Goal: Task Accomplishment & Management: Manage account settings

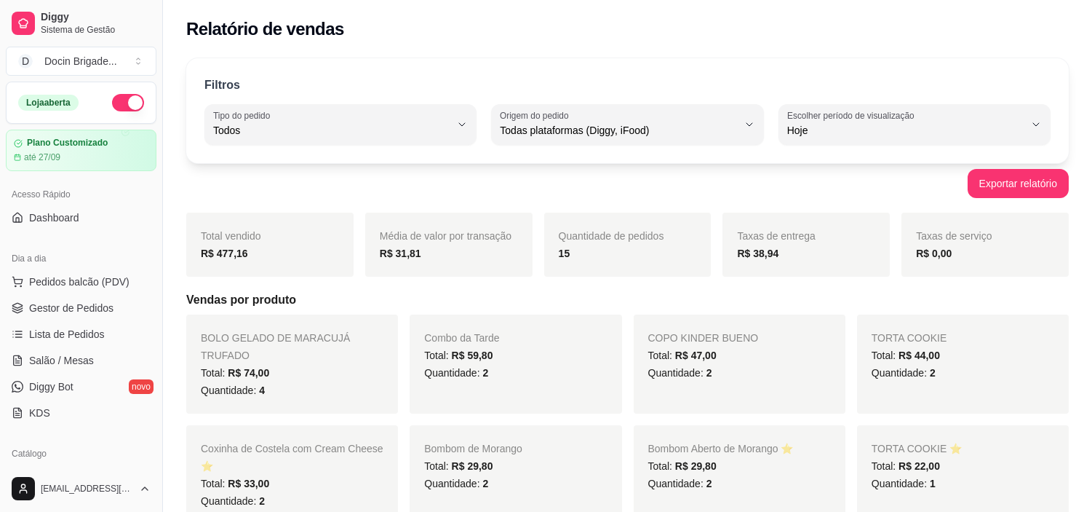
select select "ALL"
select select "0"
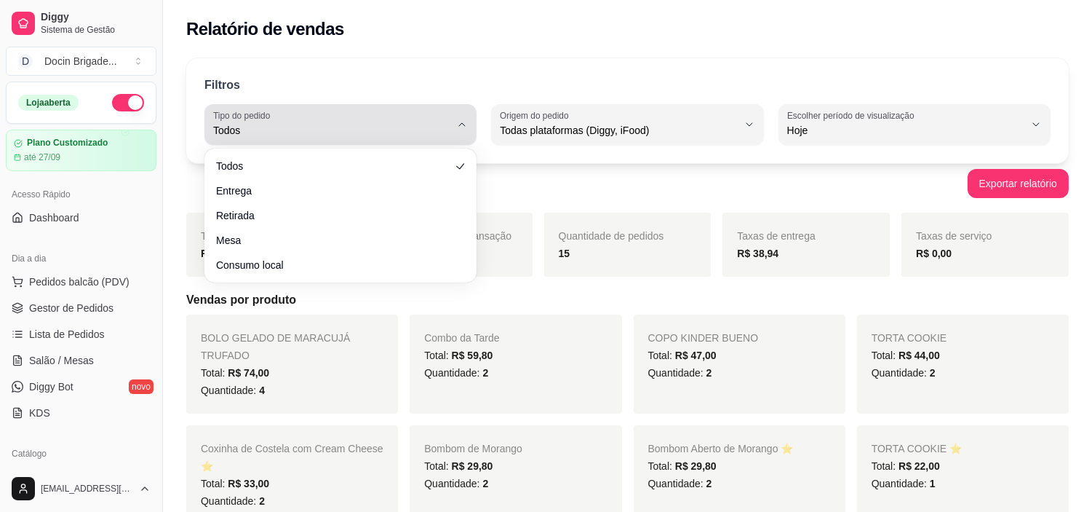
click at [266, 118] on label "Tipo do pedido" at bounding box center [244, 115] width 62 height 12
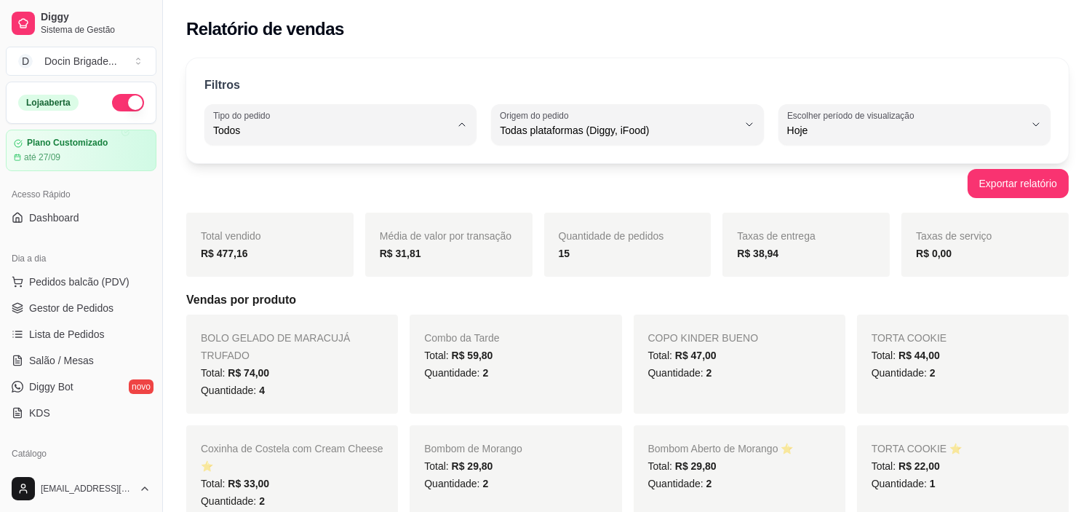
click at [253, 193] on span "Entrega" at bounding box center [333, 189] width 225 height 14
type input "DELIVERY"
select select "DELIVERY"
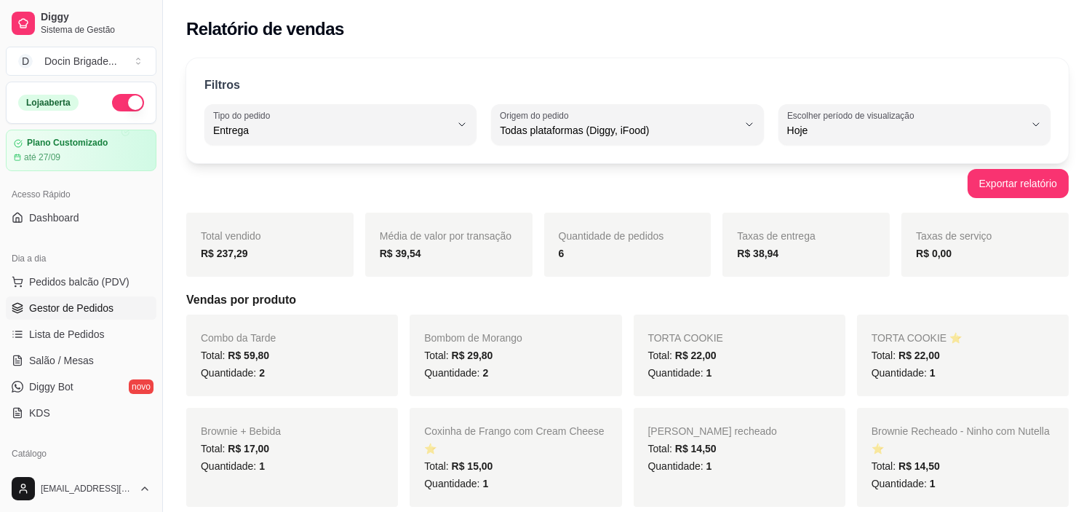
drag, startPoint x: 88, startPoint y: 315, endPoint x: 150, endPoint y: 309, distance: 62.2
click at [89, 315] on link "Gestor de Pedidos" at bounding box center [81, 307] width 151 height 23
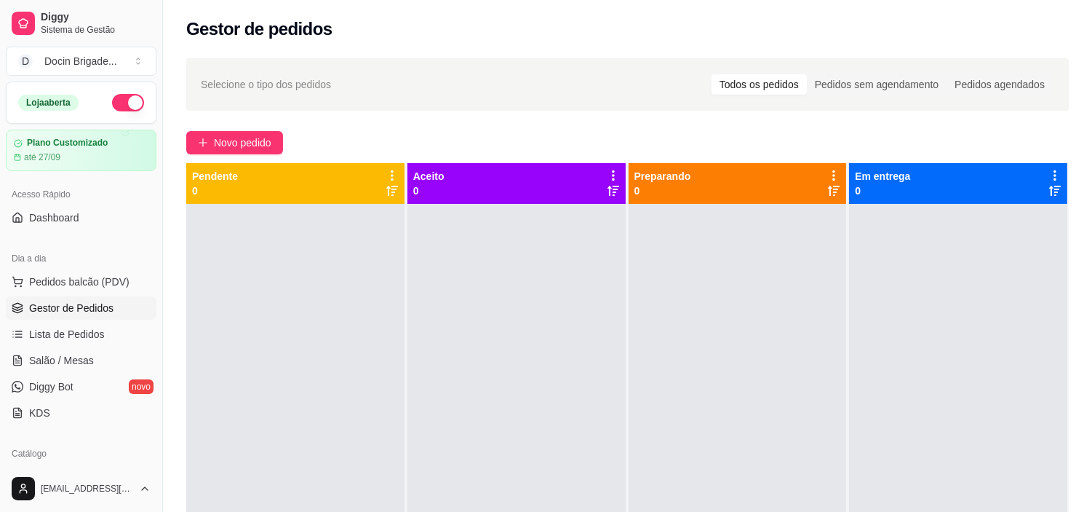
scroll to position [81, 0]
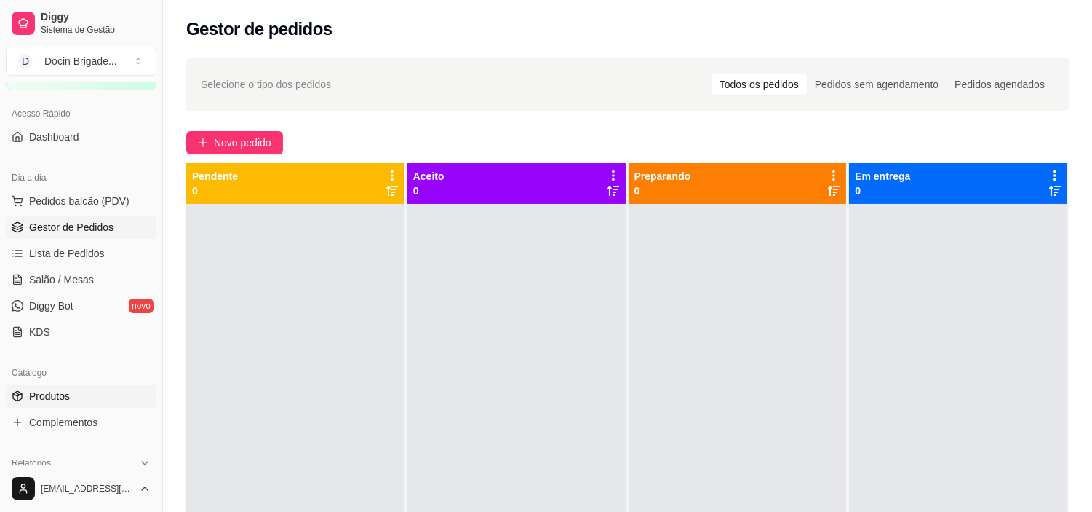
click at [59, 396] on span "Produtos" at bounding box center [49, 396] width 41 height 15
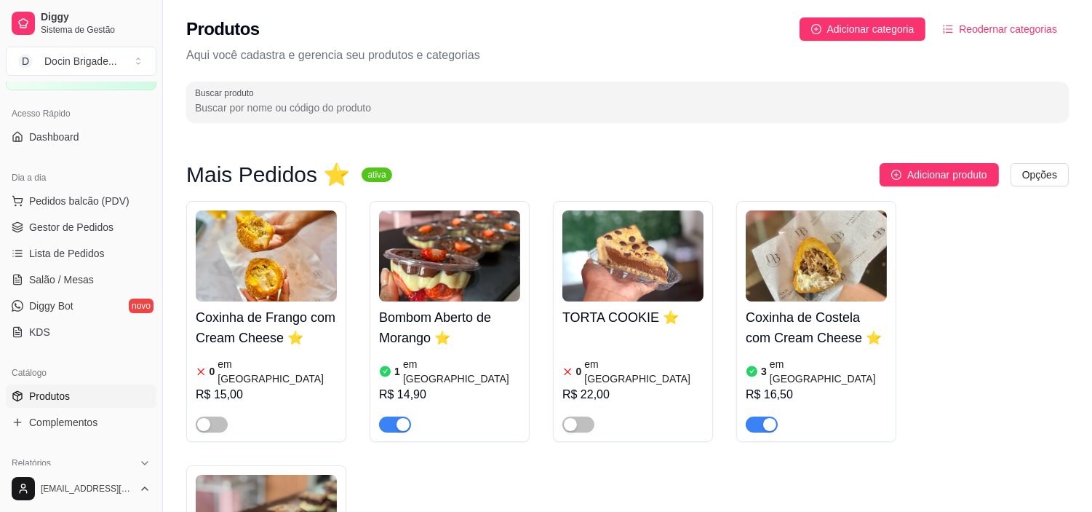
click at [768, 284] on img at bounding box center [816, 255] width 141 height 91
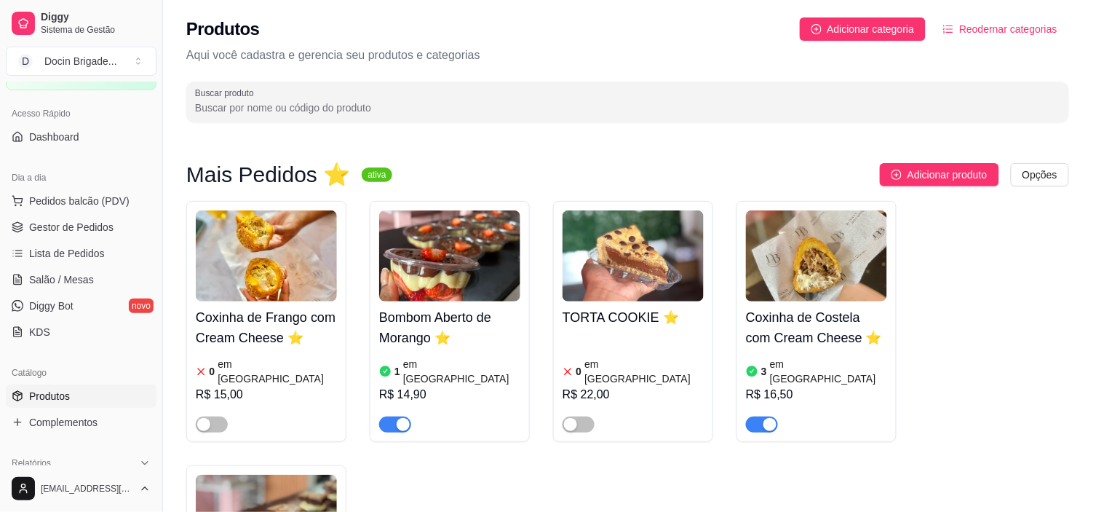
type input "Uma unidade da Coxinha Crocante e com recheio irresistível de costela bem tempe…"
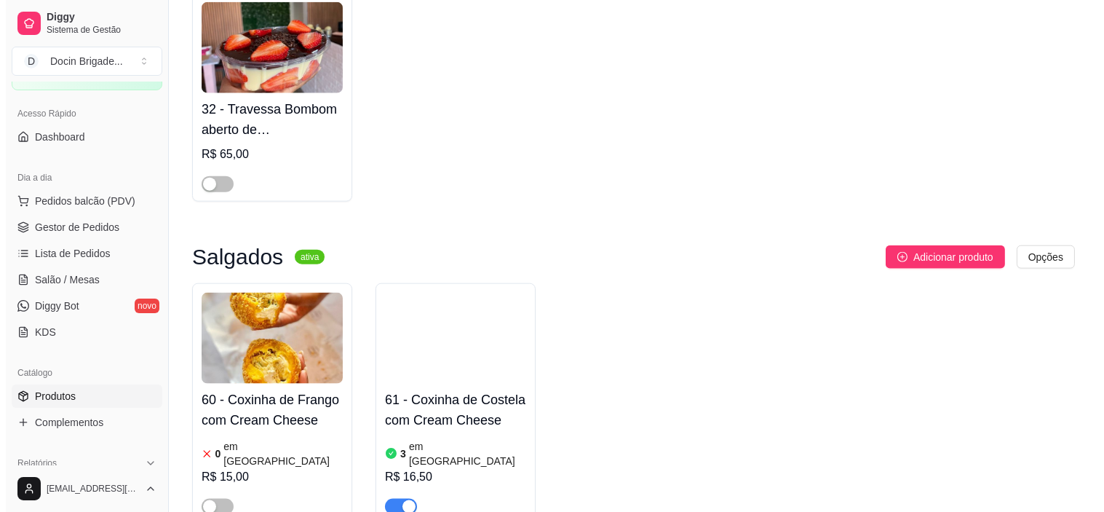
scroll to position [3396, 0]
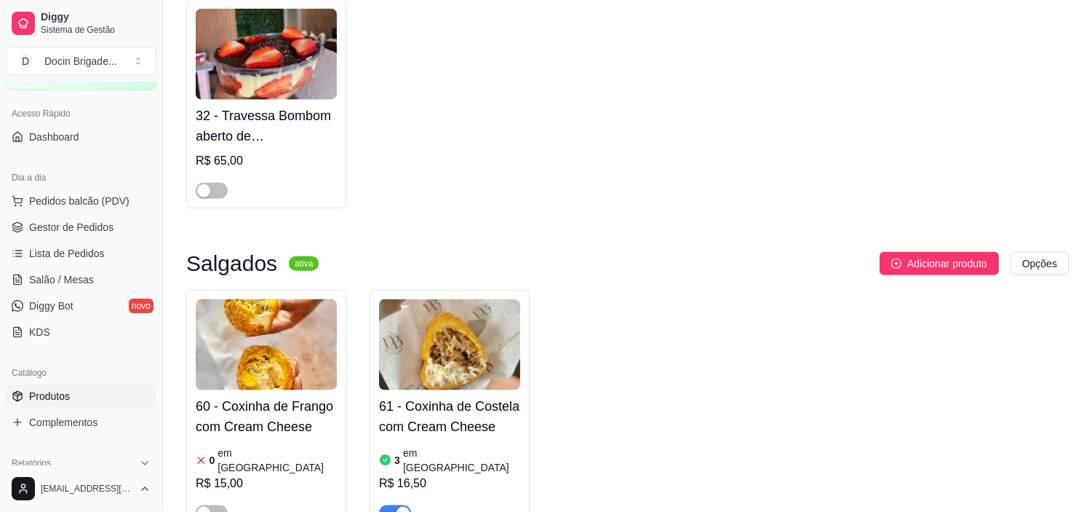
click at [464, 299] on img at bounding box center [449, 344] width 141 height 91
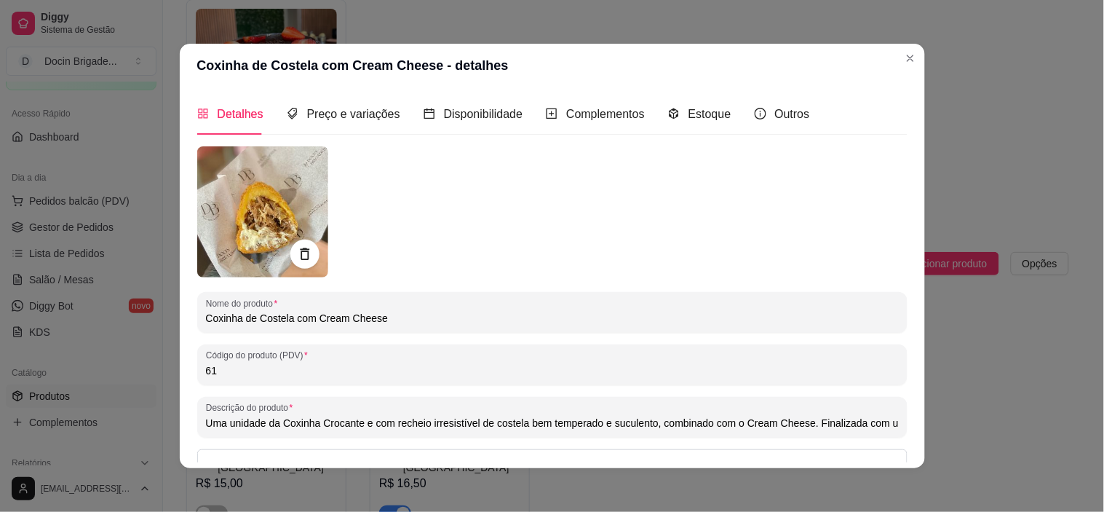
type input "Uma unidade da Coxinha Crocante e com recheio irresistível de costela bem tempe…"
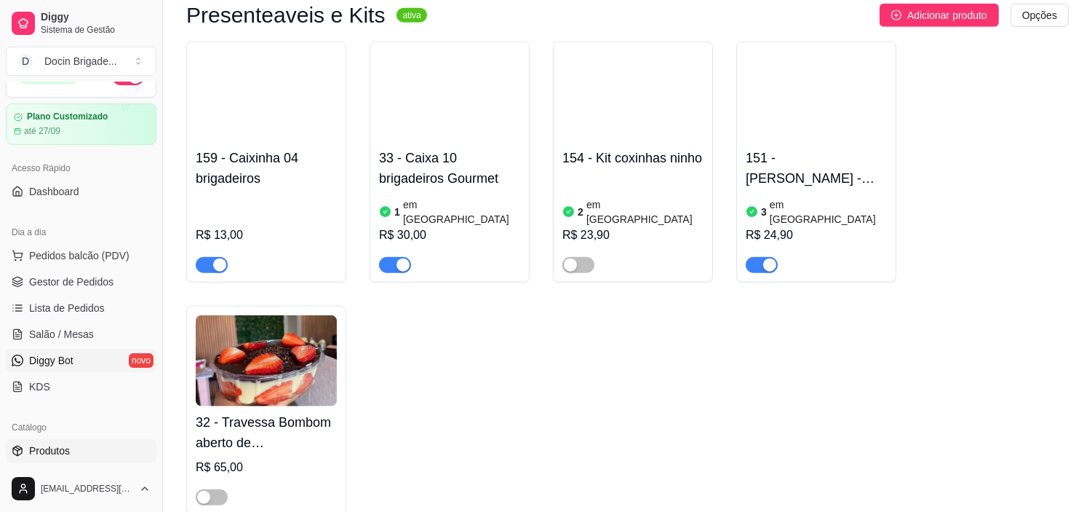
scroll to position [0, 0]
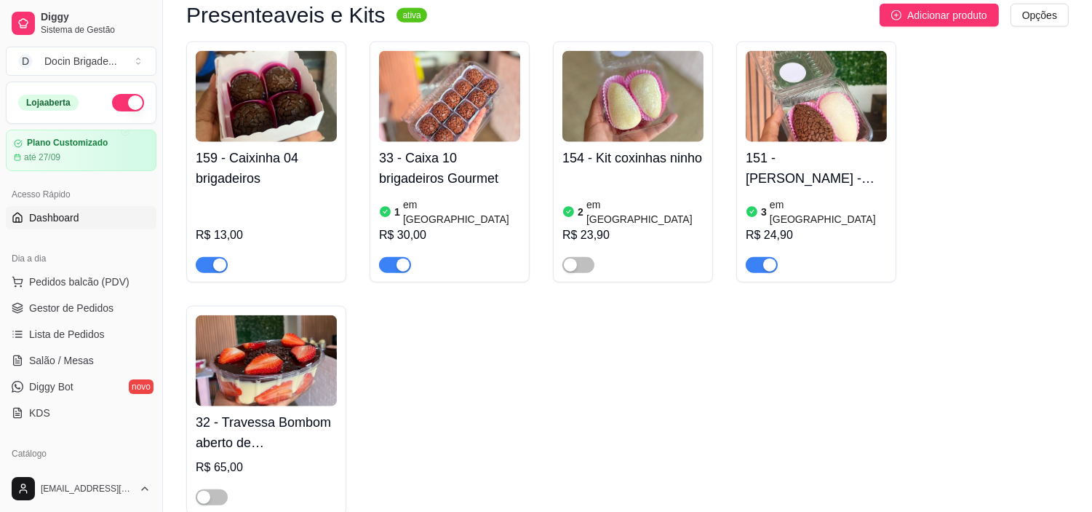
drag, startPoint x: 74, startPoint y: 303, endPoint x: 121, endPoint y: 212, distance: 102.5
click at [74, 303] on span "Gestor de Pedidos" at bounding box center [71, 308] width 84 height 15
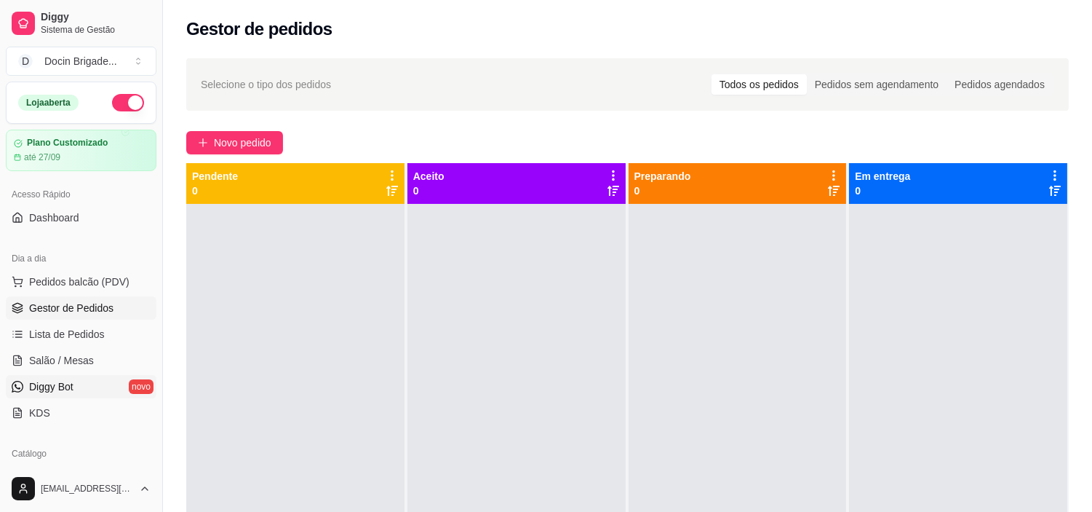
scroll to position [242, 0]
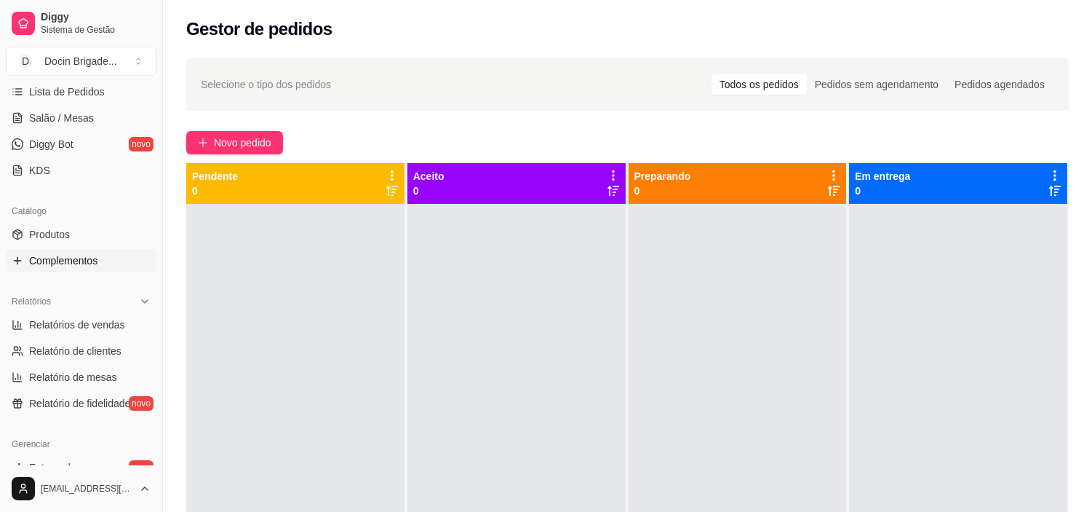
click at [53, 250] on link "Complementos" at bounding box center [81, 260] width 151 height 23
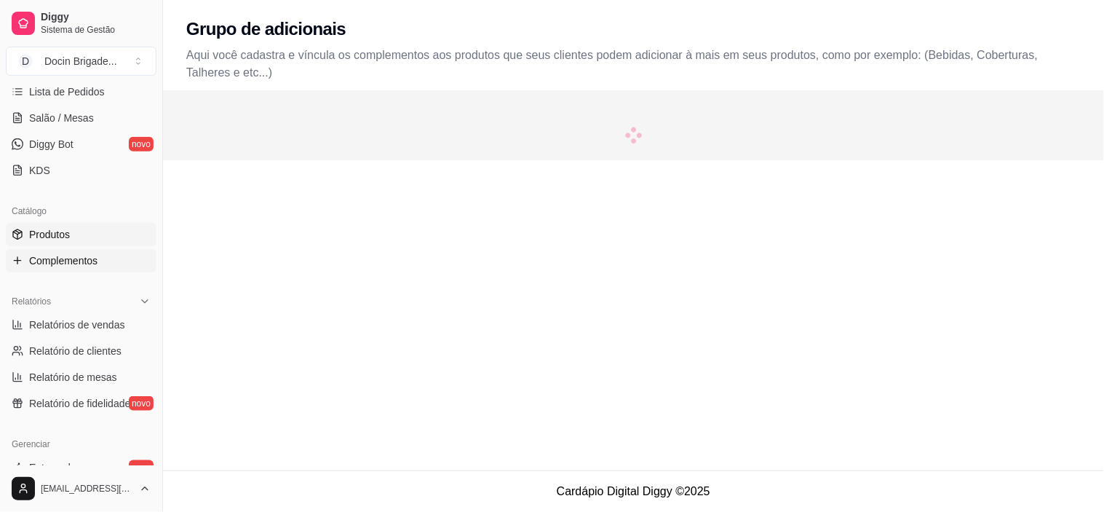
click at [52, 242] on link "Produtos" at bounding box center [81, 234] width 151 height 23
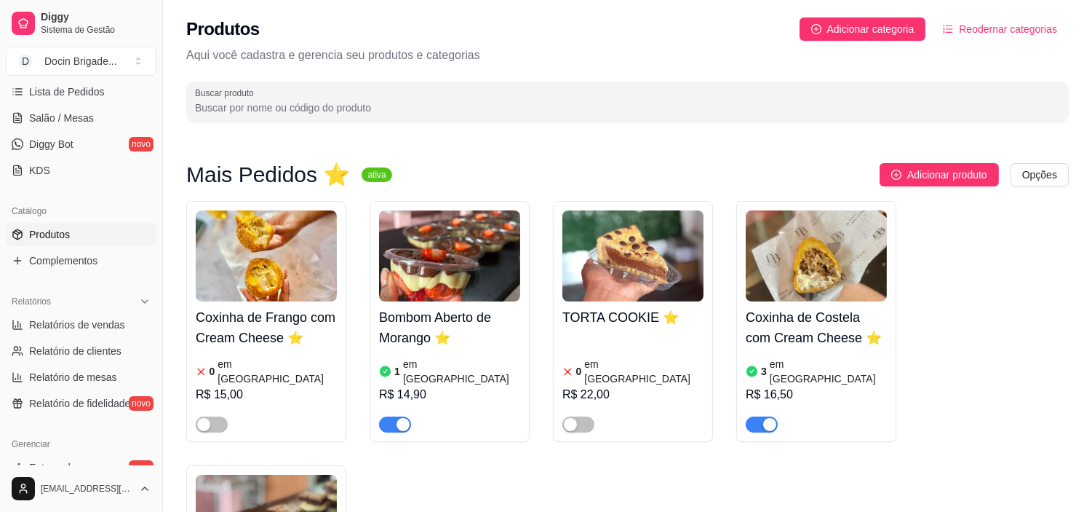
click at [811, 244] on img at bounding box center [816, 255] width 141 height 91
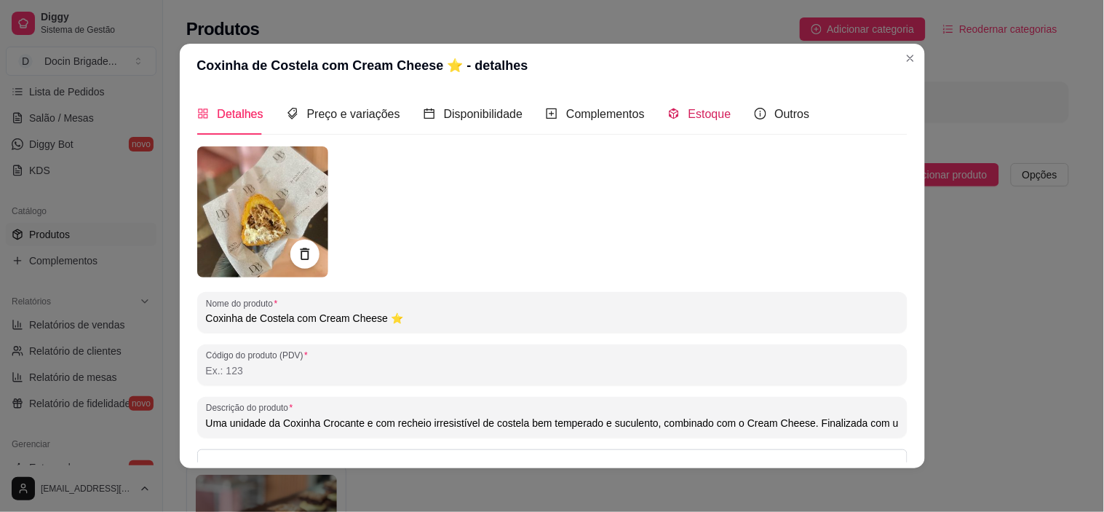
click at [699, 118] on span "Estoque" at bounding box center [709, 114] width 43 height 12
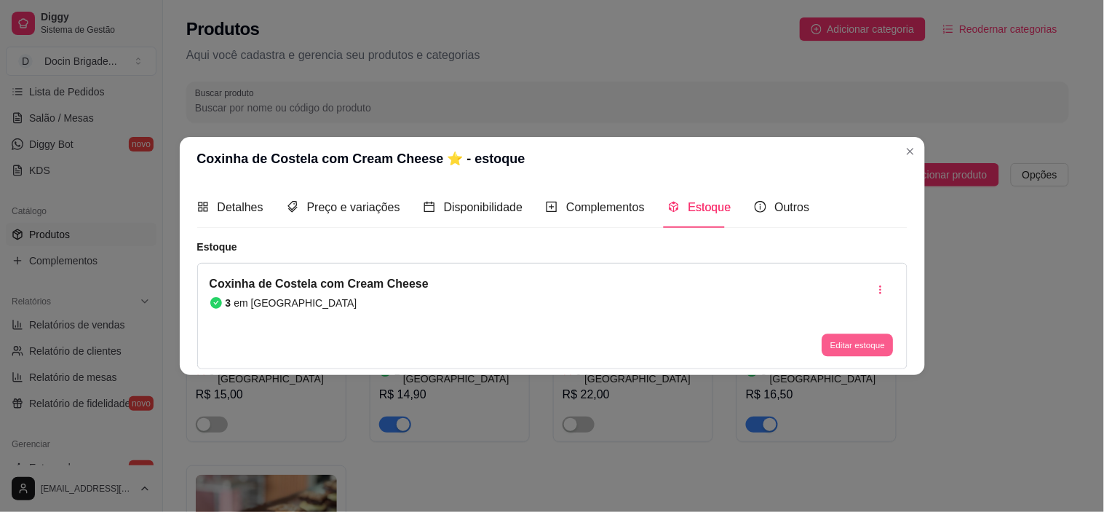
click at [854, 346] on button "Editar estoque" at bounding box center [857, 345] width 71 height 23
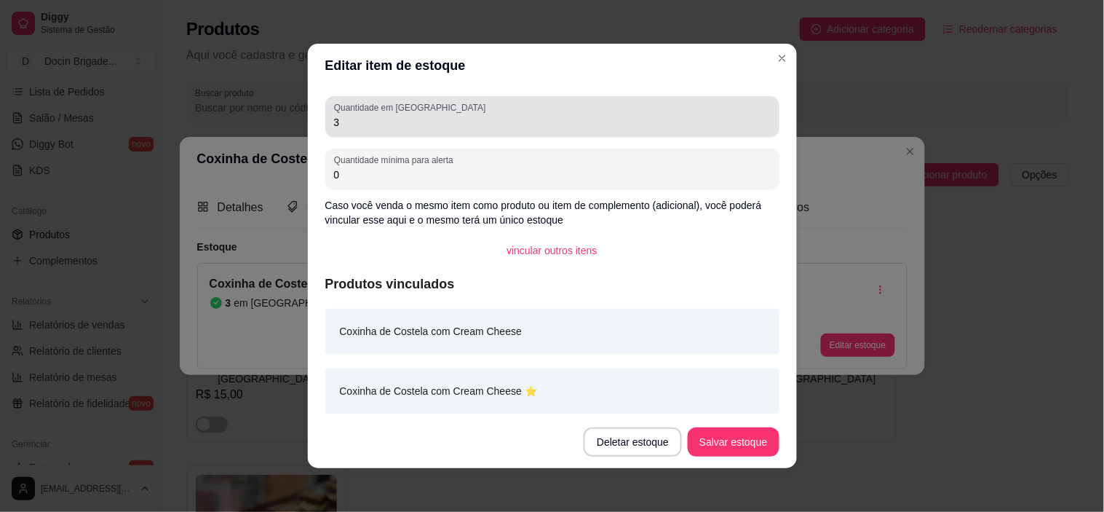
click at [383, 121] on input "3" at bounding box center [552, 122] width 437 height 15
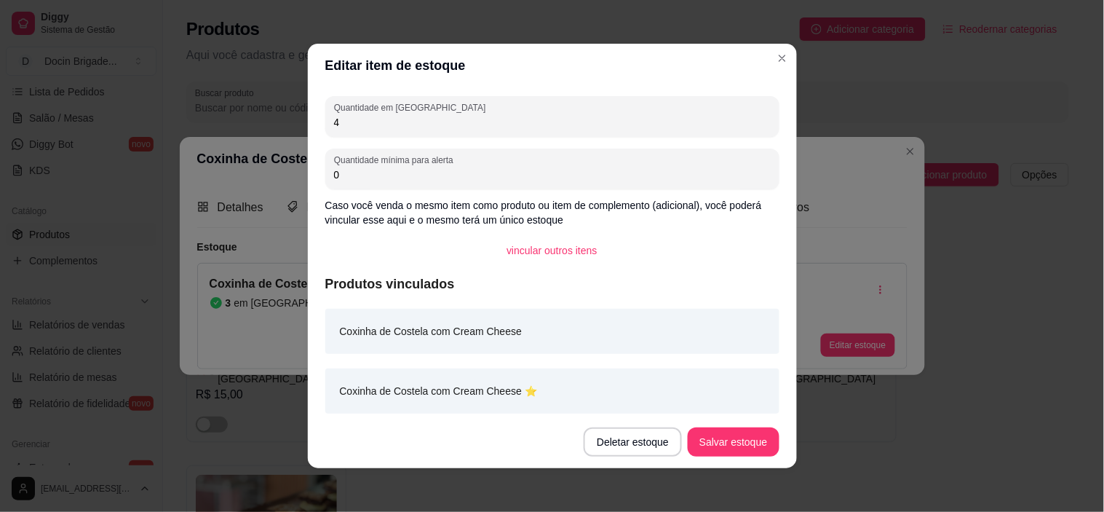
type input "4"
click at [745, 435] on button "Salvar estoque" at bounding box center [733, 442] width 89 height 28
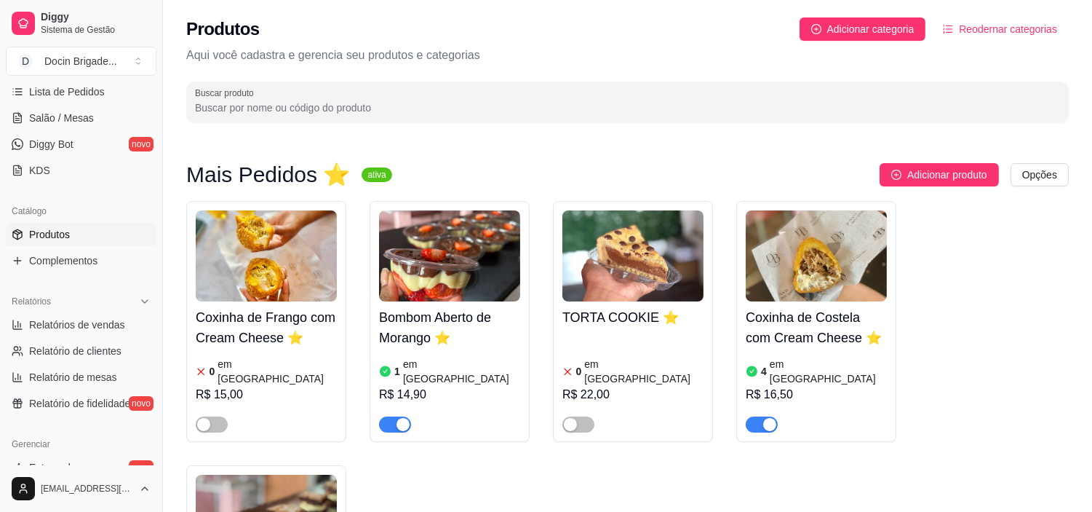
click at [803, 263] on img at bounding box center [816, 255] width 141 height 91
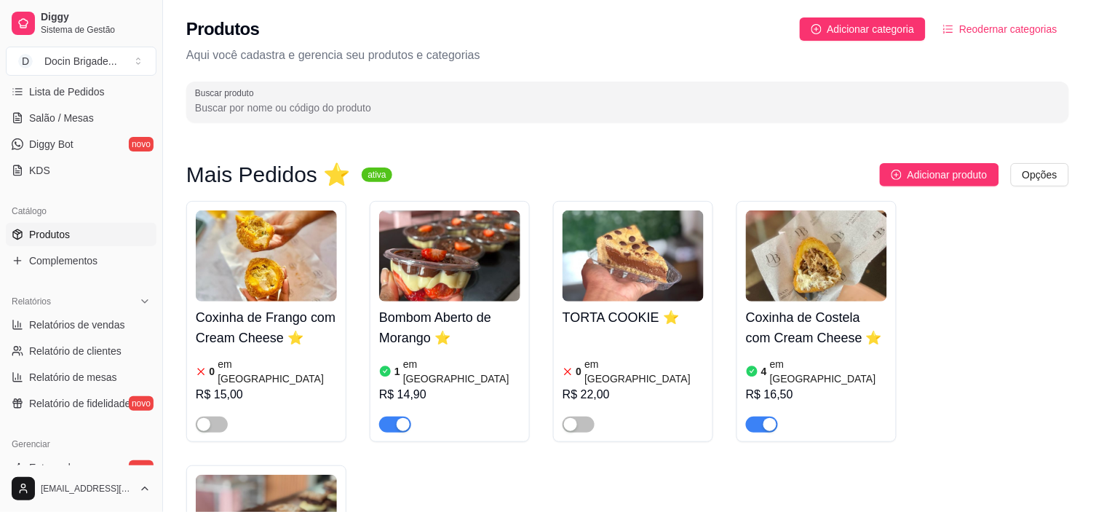
click at [687, 127] on div "Estoque" at bounding box center [699, 113] width 63 height 41
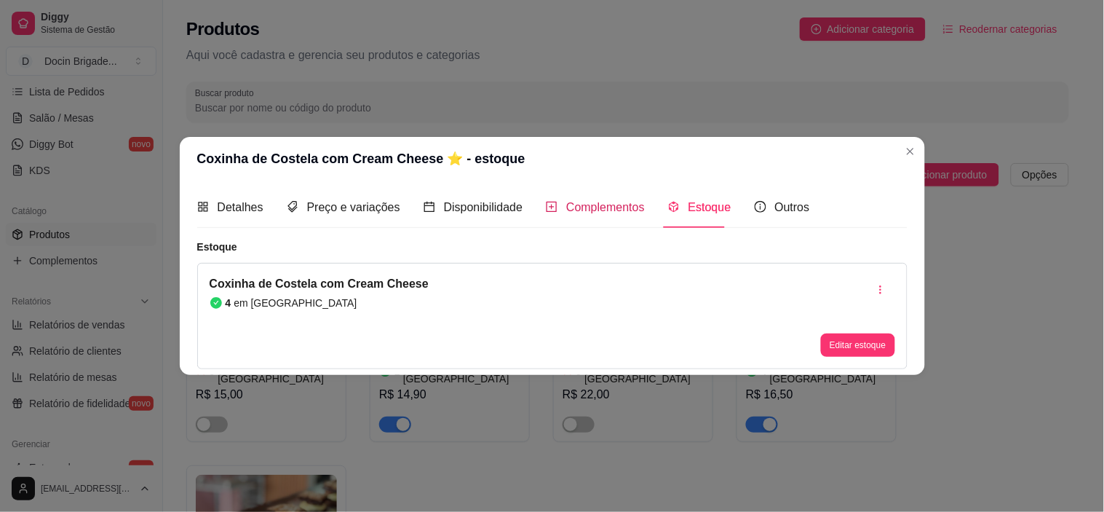
click at [591, 210] on span "Complementos" at bounding box center [605, 207] width 79 height 12
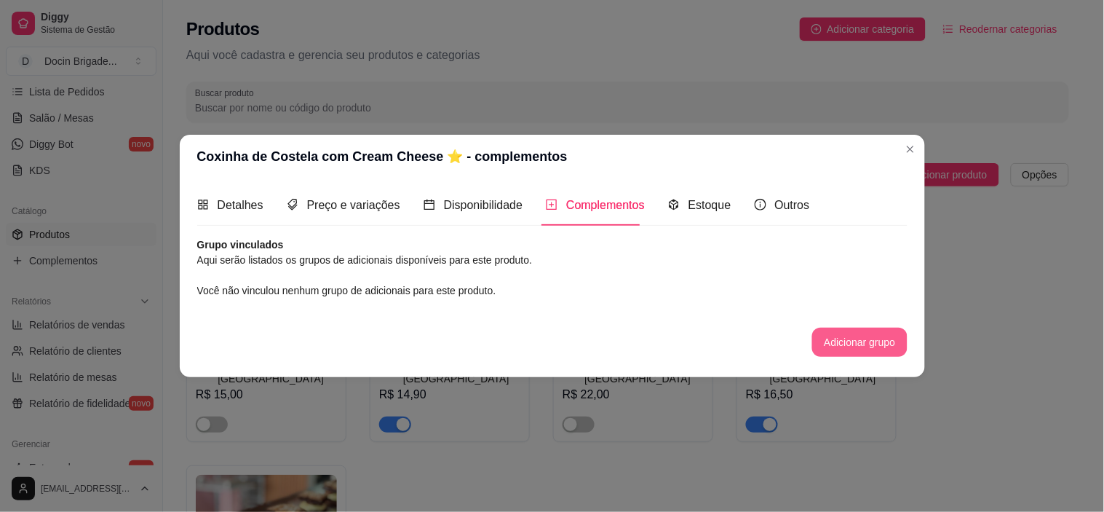
click at [859, 336] on button "Adicionar grupo" at bounding box center [859, 341] width 95 height 29
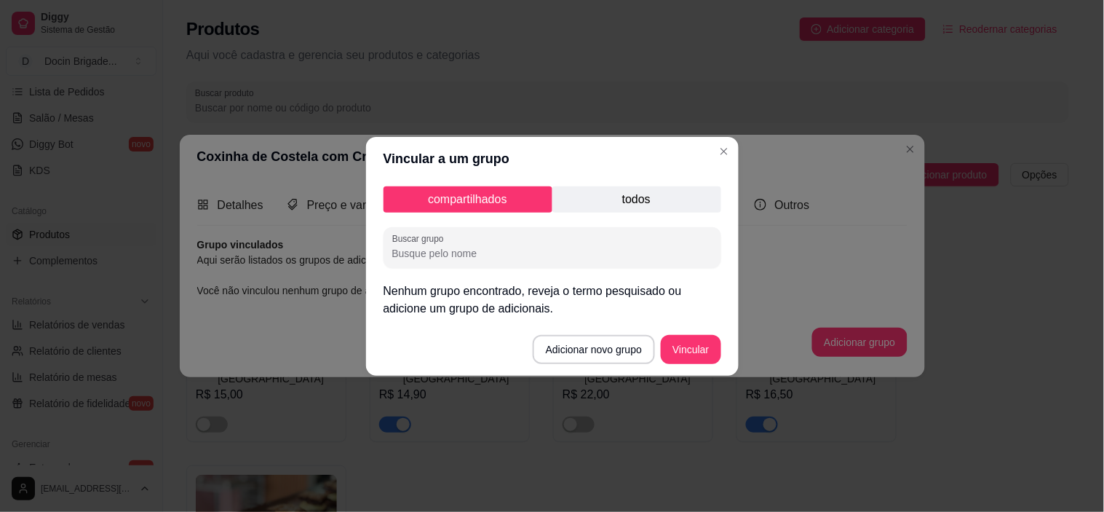
click at [619, 201] on p "todos" at bounding box center [636, 199] width 169 height 26
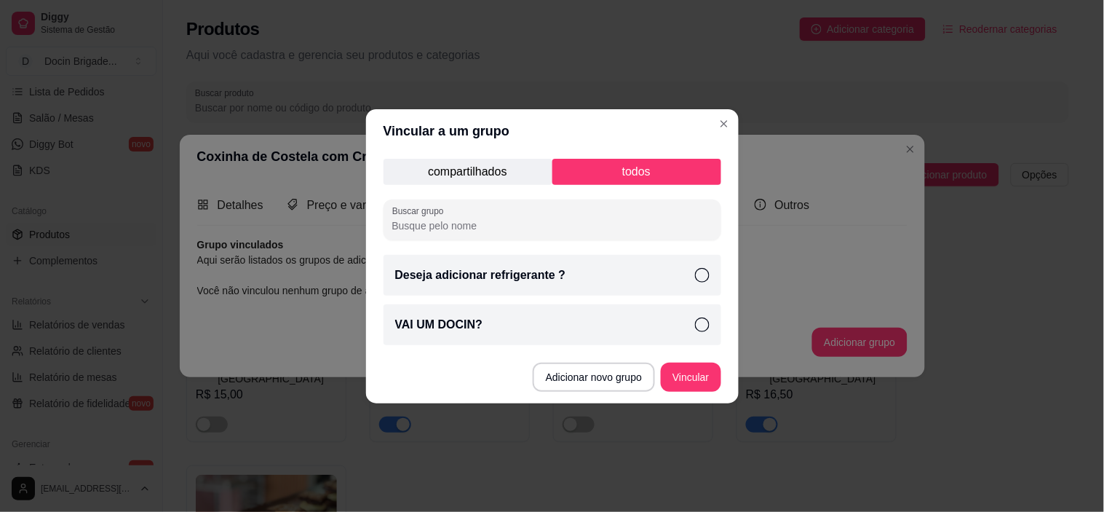
click at [706, 277] on icon at bounding box center [702, 275] width 15 height 15
click at [699, 330] on icon at bounding box center [702, 324] width 15 height 15
click at [688, 375] on button "Vincular" at bounding box center [691, 376] width 58 height 28
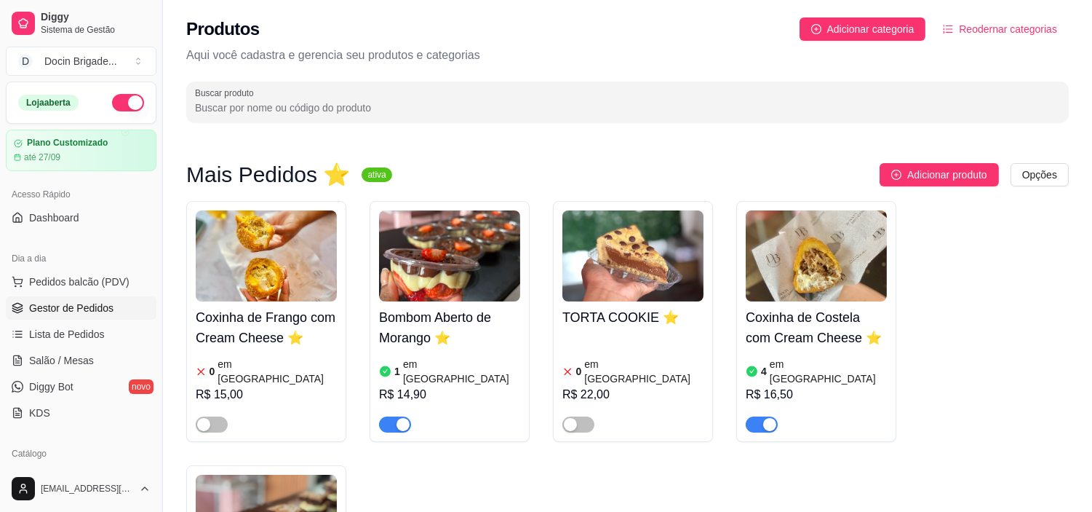
click at [60, 311] on span "Gestor de Pedidos" at bounding box center [71, 308] width 84 height 15
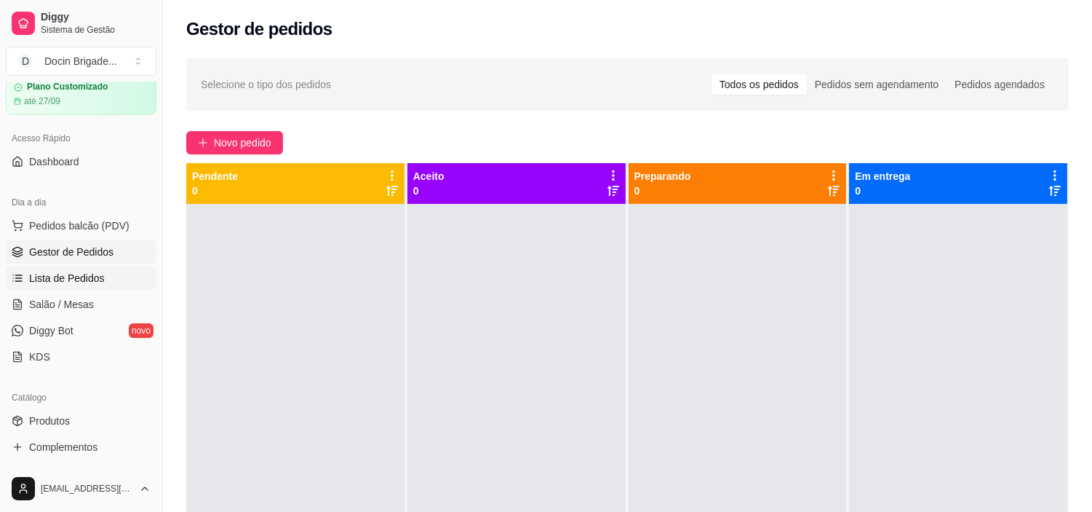
scroll to position [81, 0]
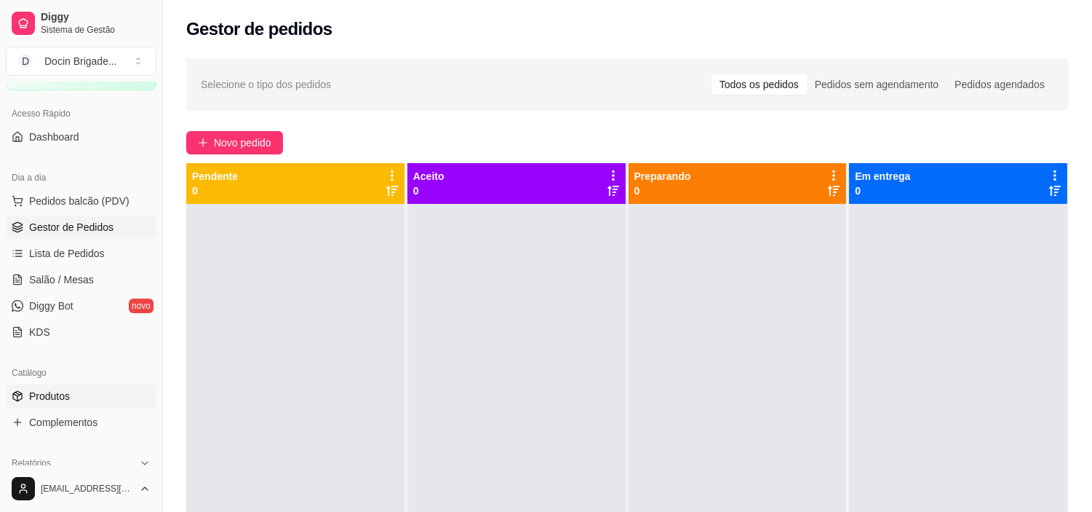
drag, startPoint x: 44, startPoint y: 398, endPoint x: 73, endPoint y: 390, distance: 29.5
click at [44, 398] on span "Produtos" at bounding box center [49, 396] width 41 height 15
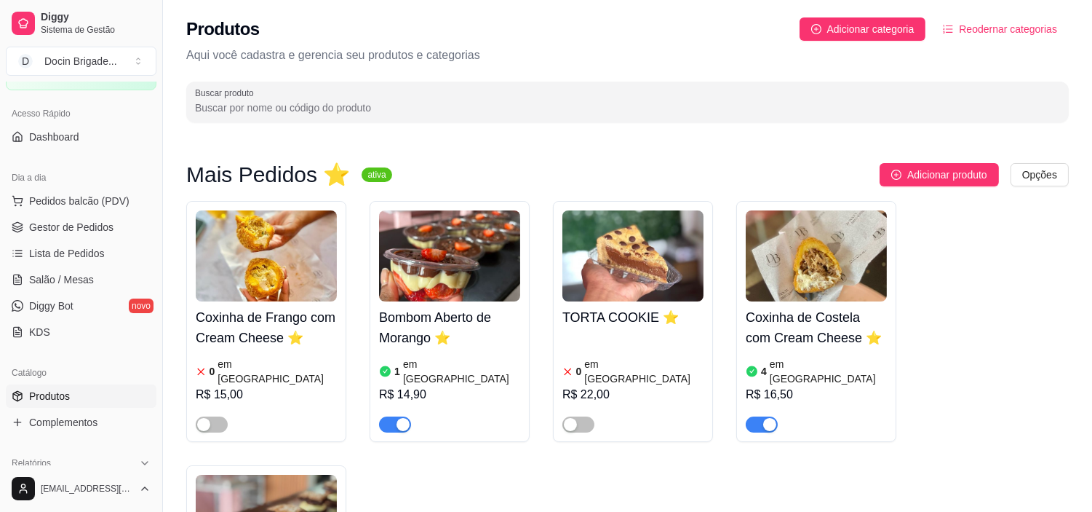
click at [792, 253] on img at bounding box center [816, 255] width 141 height 91
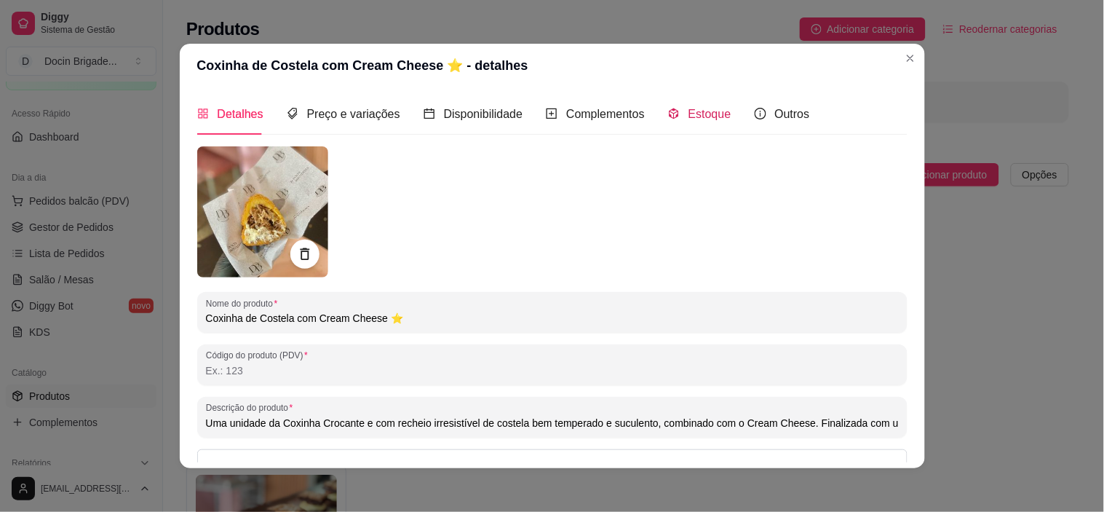
click at [699, 108] on span "Estoque" at bounding box center [709, 114] width 43 height 12
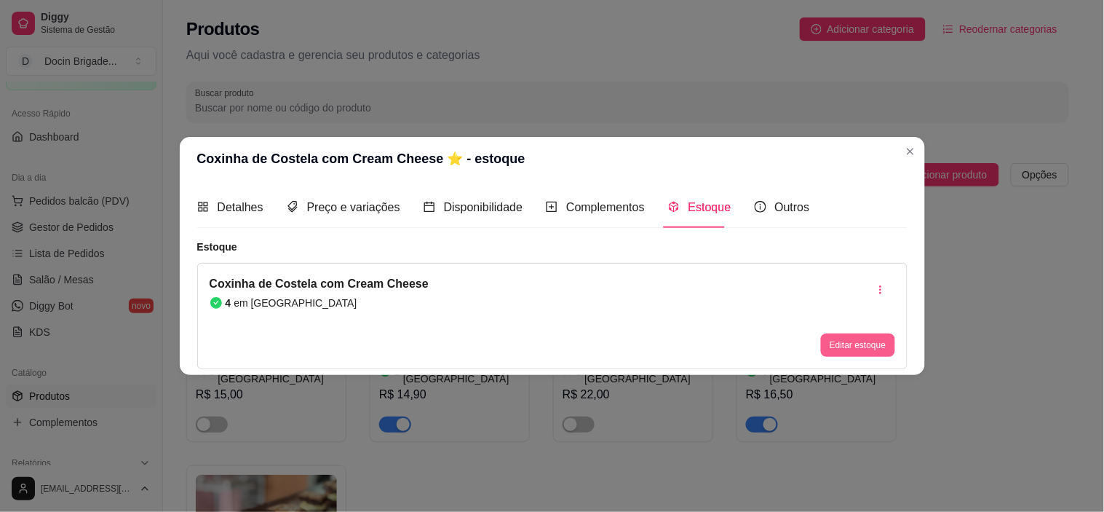
click at [877, 346] on button "Editar estoque" at bounding box center [858, 344] width 74 height 23
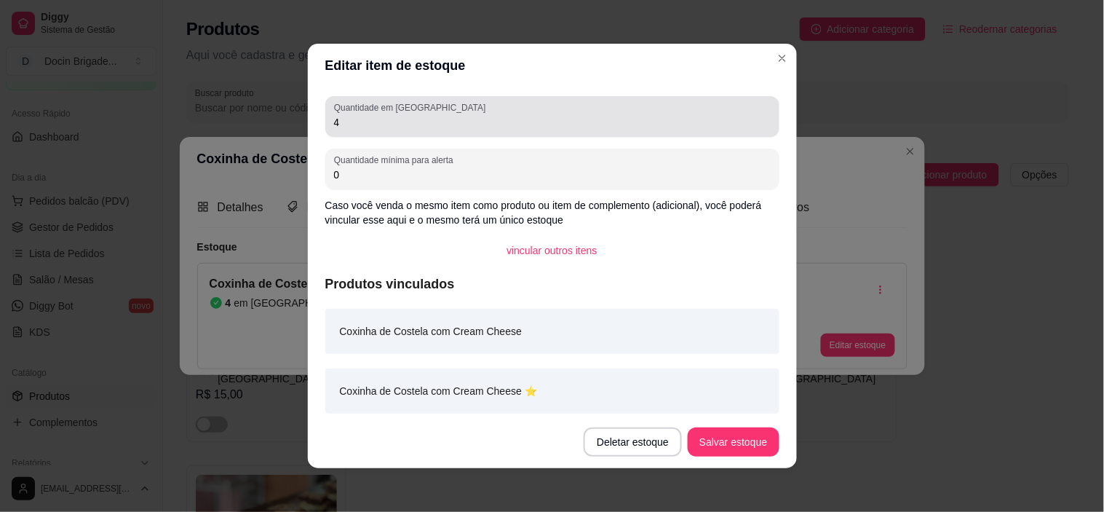
click at [434, 132] on div "Quantidade em estoque 4" at bounding box center [552, 116] width 454 height 41
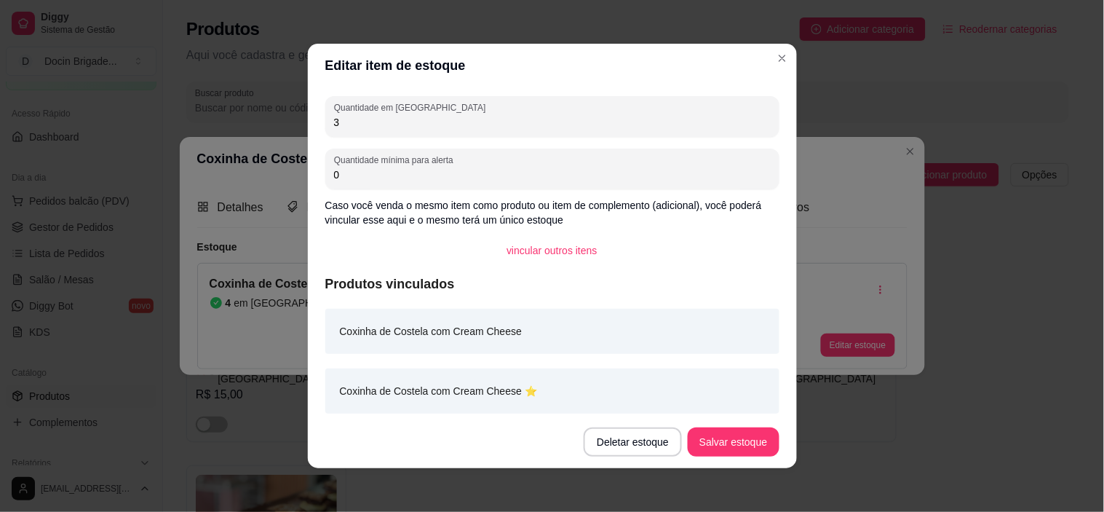
type input "3"
click at [742, 444] on button "Salvar estoque" at bounding box center [733, 442] width 89 height 28
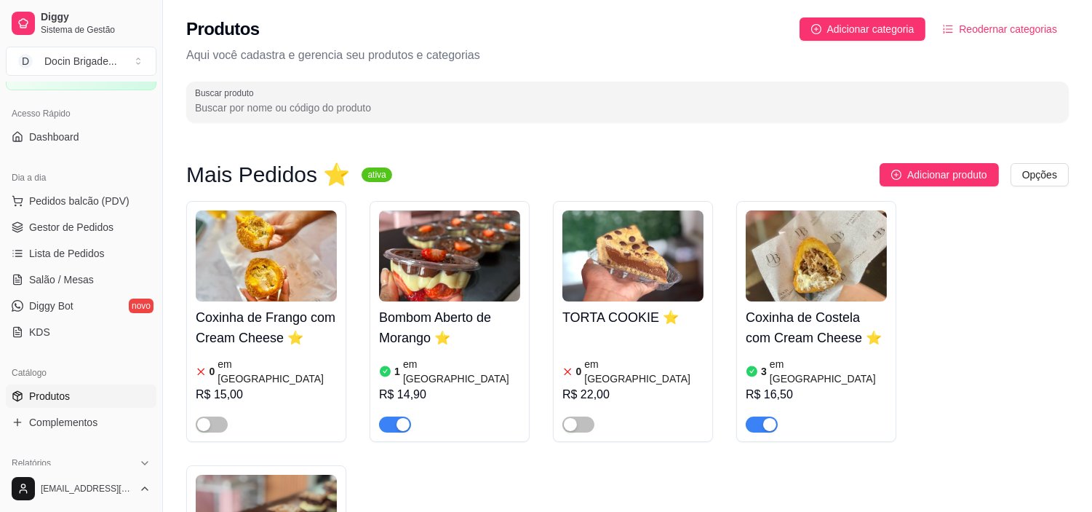
click at [458, 253] on img at bounding box center [449, 255] width 141 height 91
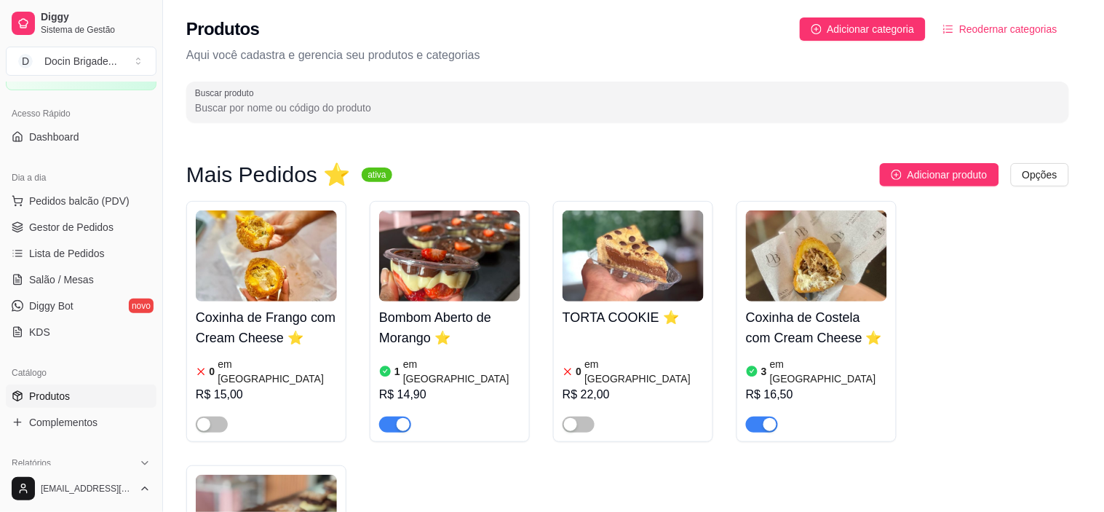
click at [706, 103] on div "Estoque" at bounding box center [699, 113] width 63 height 41
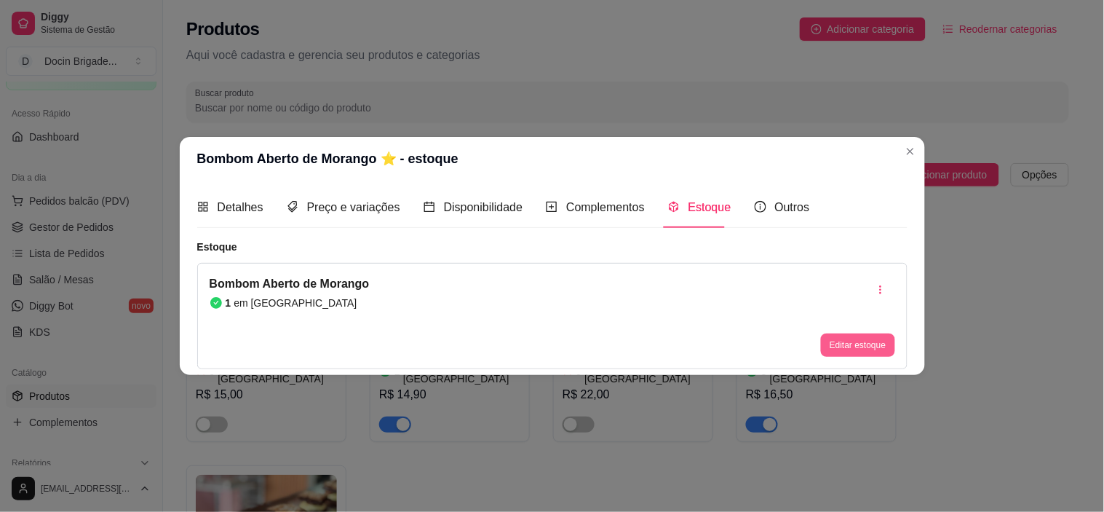
click at [828, 330] on div "Editar estoque" at bounding box center [858, 316] width 74 height 82
click at [855, 349] on button "Editar estoque" at bounding box center [857, 345] width 71 height 23
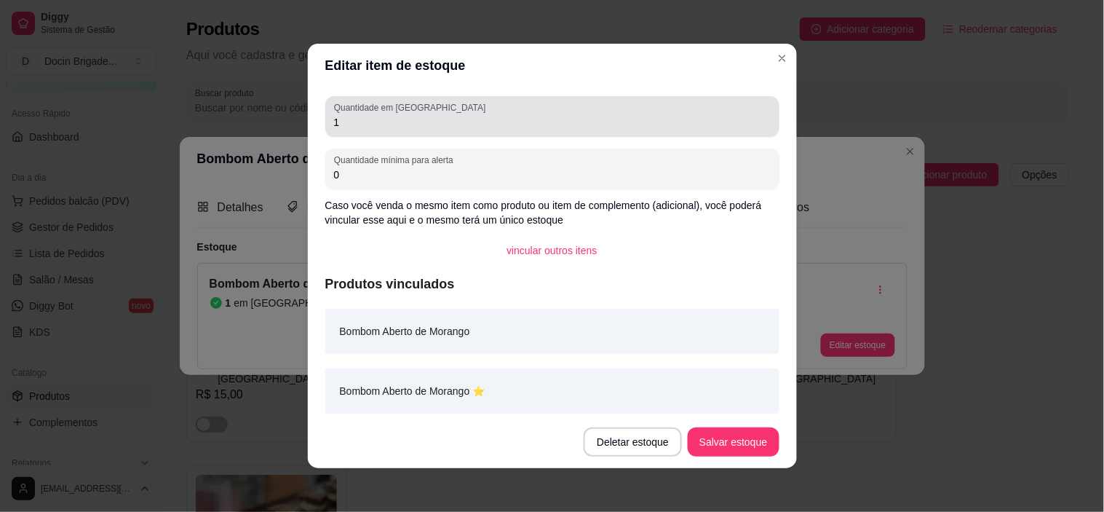
click at [390, 128] on input "1" at bounding box center [552, 122] width 437 height 15
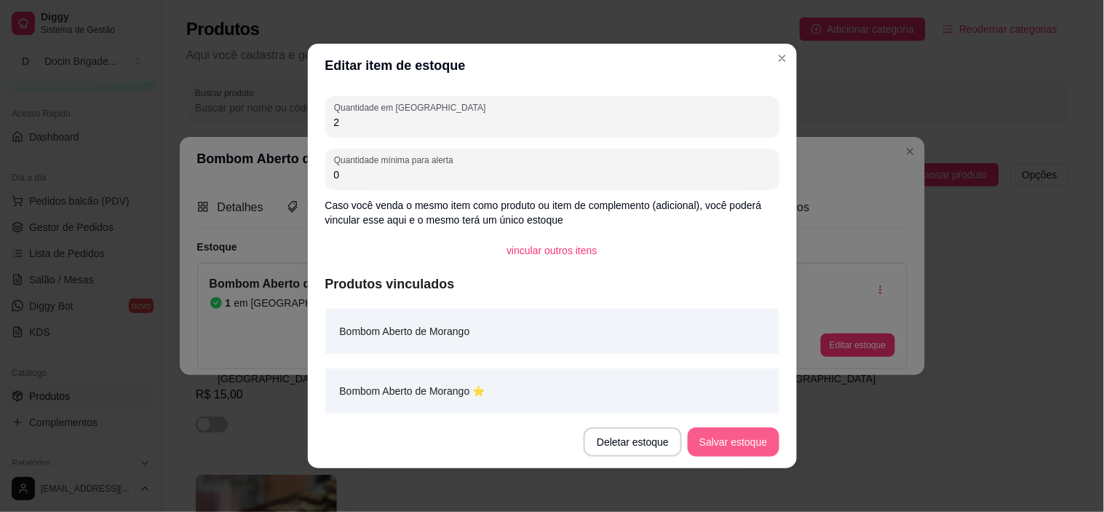
type input "2"
click at [740, 435] on button "Salvar estoque" at bounding box center [733, 441] width 91 height 29
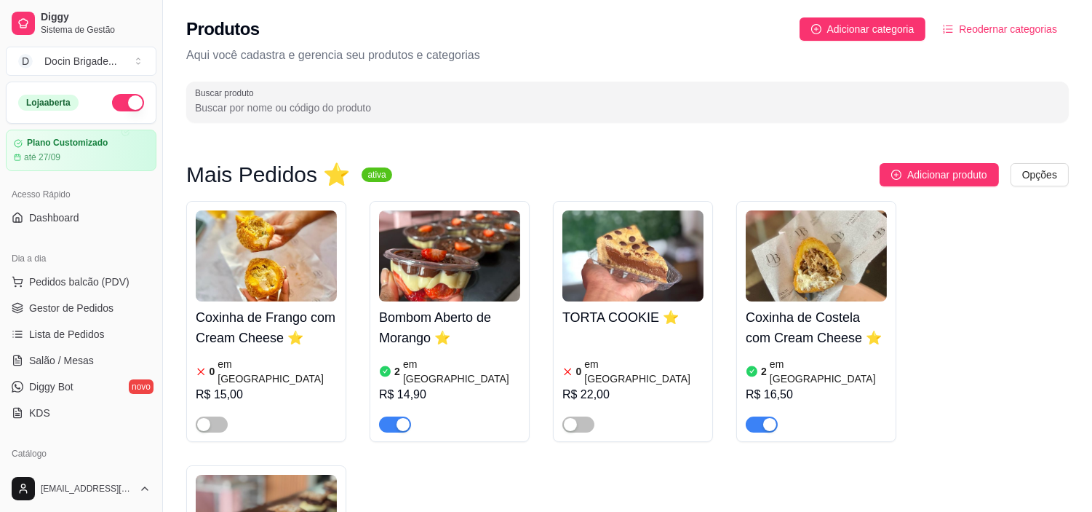
click at [760, 416] on span "button" at bounding box center [762, 424] width 32 height 16
click at [760, 418] on span "button" at bounding box center [762, 424] width 32 height 16
click at [44, 314] on span "Gestor de Pedidos" at bounding box center [71, 308] width 84 height 15
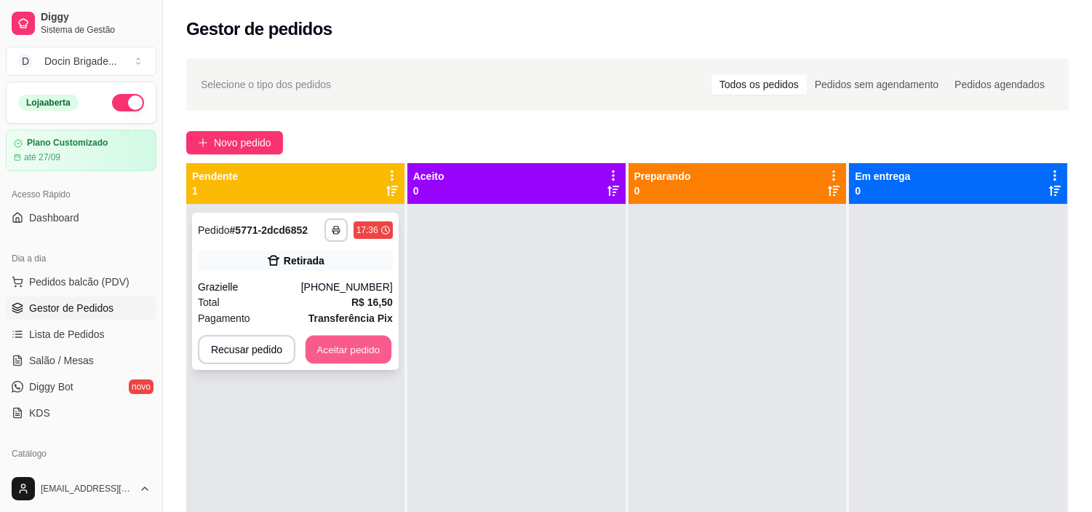
click at [362, 351] on button "Aceitar pedido" at bounding box center [349, 349] width 86 height 28
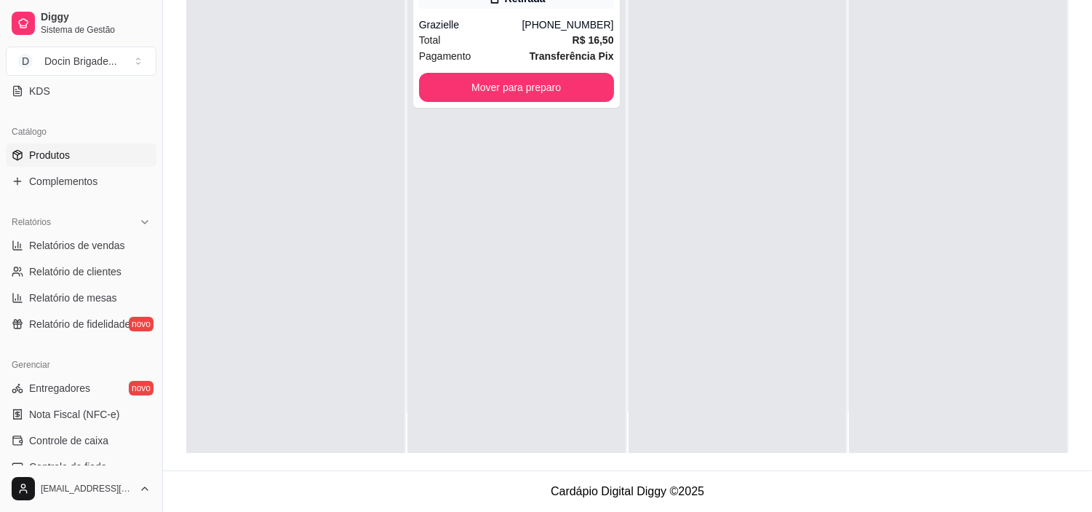
scroll to position [293, 0]
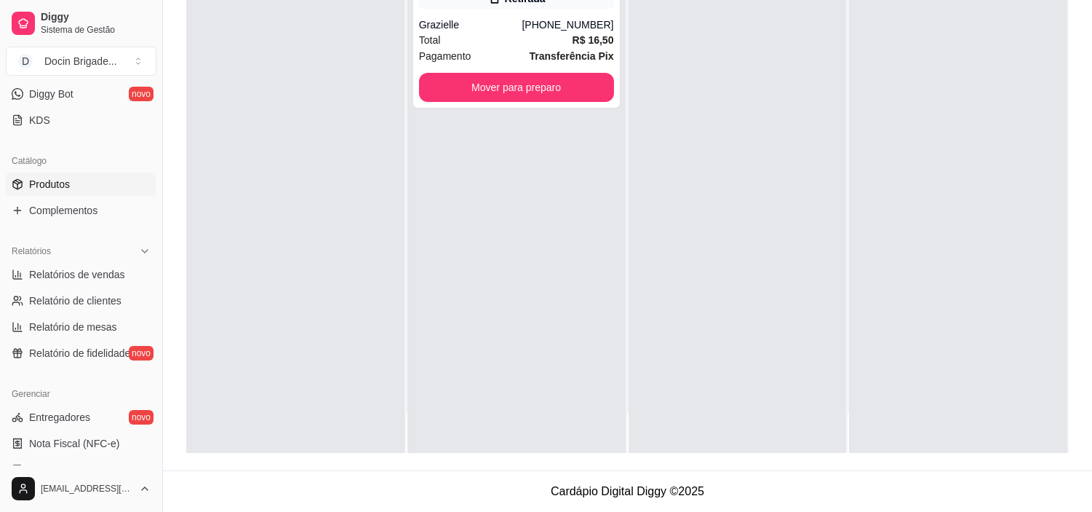
click at [60, 186] on span "Produtos" at bounding box center [49, 184] width 41 height 15
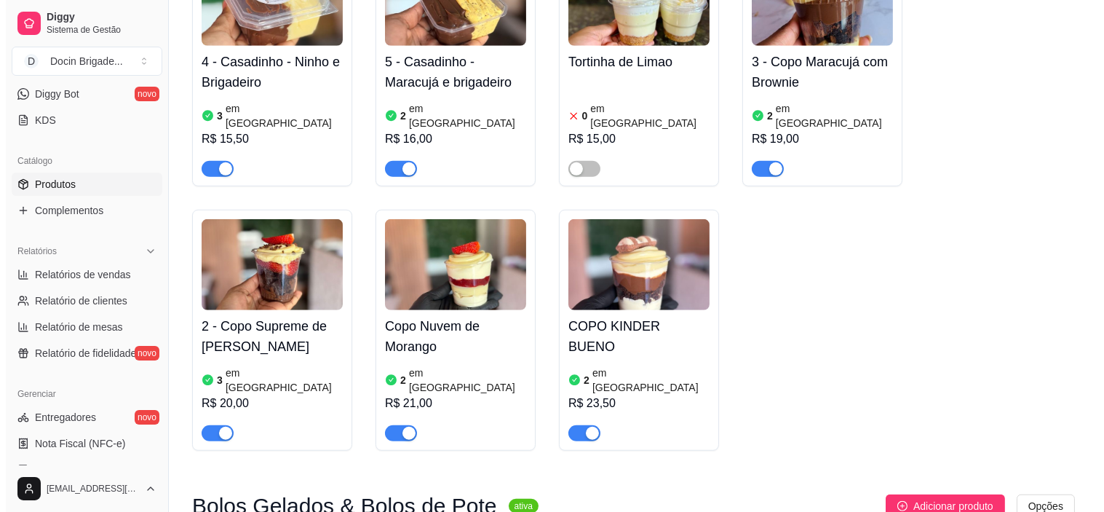
scroll to position [1779, 0]
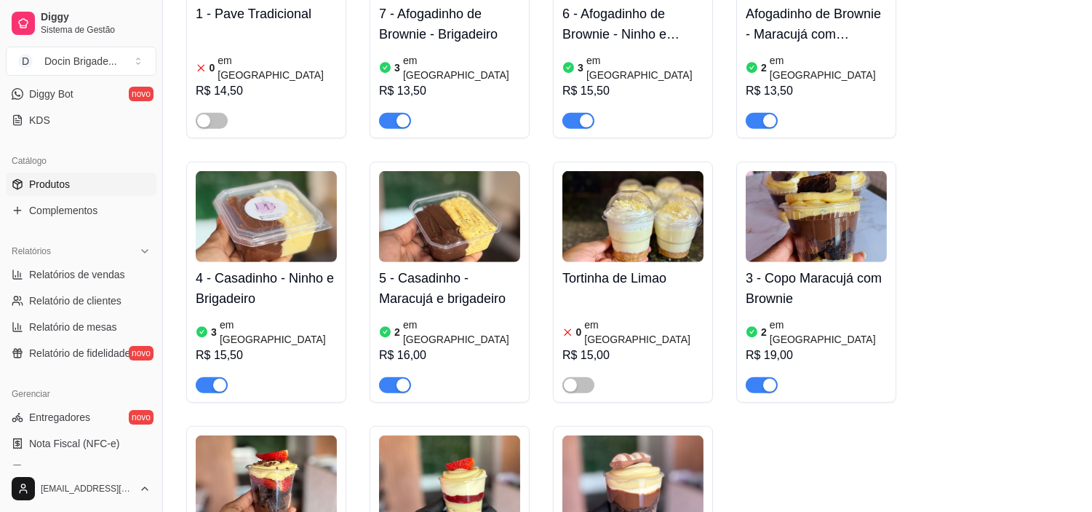
click at [645, 435] on img at bounding box center [633, 480] width 141 height 91
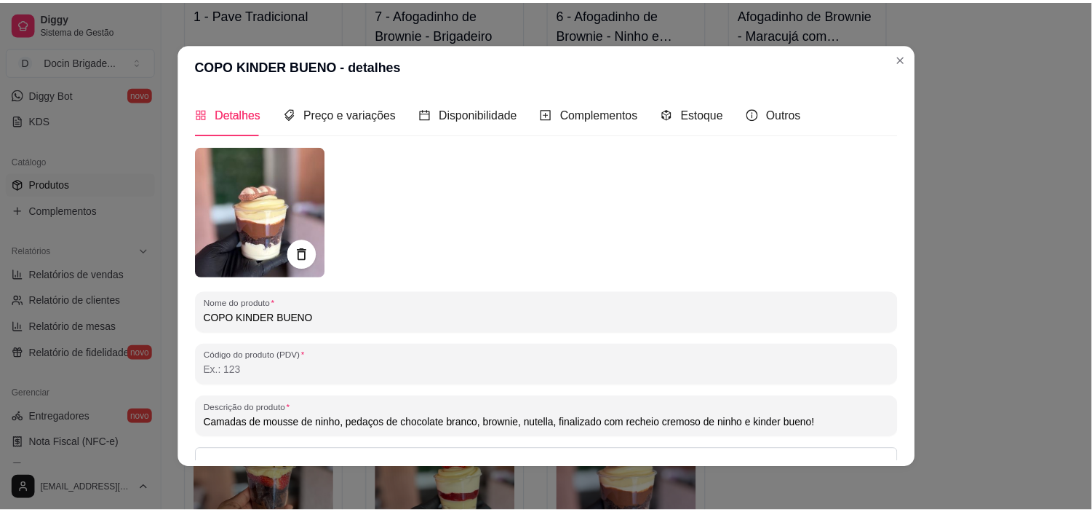
scroll to position [162, 0]
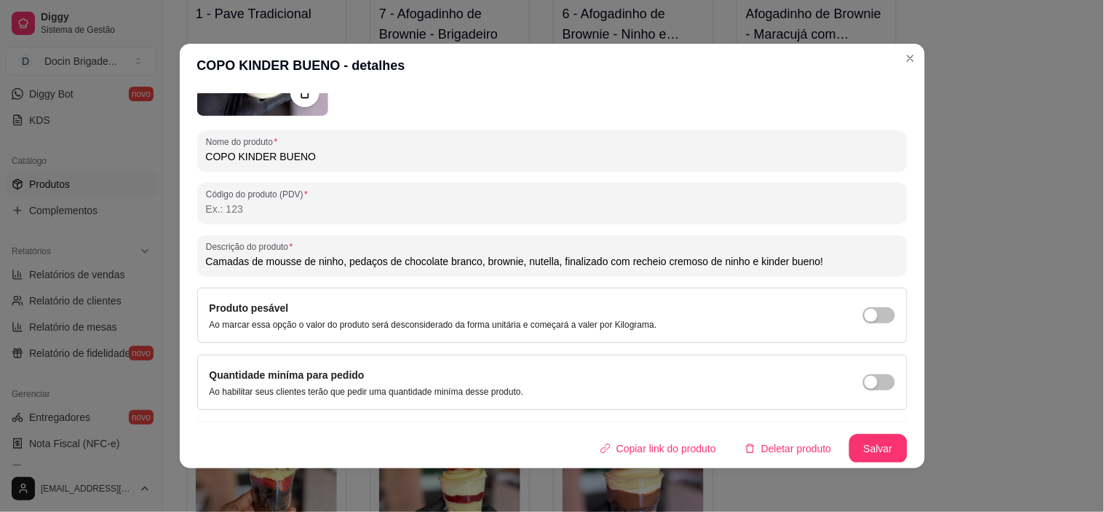
drag, startPoint x: 239, startPoint y: 259, endPoint x: 353, endPoint y: 255, distance: 114.3
click at [353, 255] on input "Camadas de mousse de ninho, pedaços de chocolate branco, brownie, nutella, fina…" at bounding box center [552, 261] width 693 height 15
drag, startPoint x: 455, startPoint y: 264, endPoint x: 464, endPoint y: 264, distance: 8.7
click at [464, 264] on input "Camadas de mousse de ninho, pedaços de chocolate branco, brownie, nutella, fina…" at bounding box center [552, 261] width 693 height 15
drag, startPoint x: 496, startPoint y: 266, endPoint x: 795, endPoint y: 162, distance: 316.9
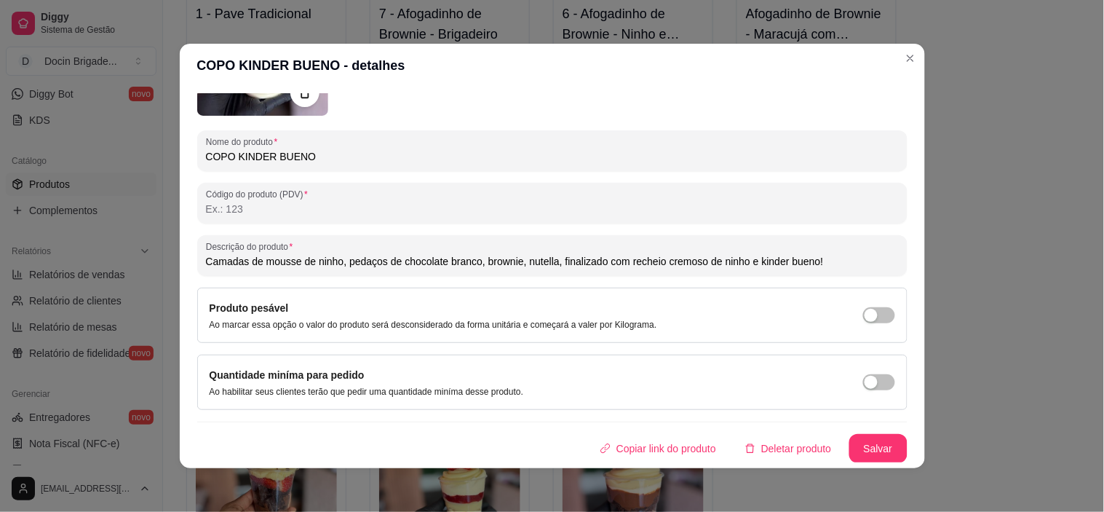
click at [497, 266] on input "Camadas de mousse de ninho, pedaços de chocolate branco, brownie, nutella, fina…" at bounding box center [552, 261] width 693 height 15
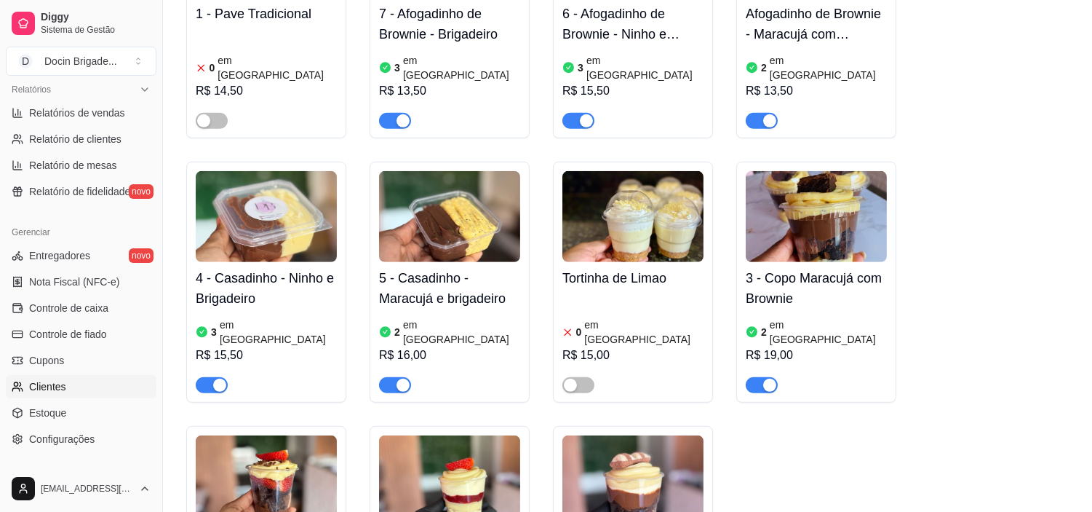
scroll to position [49, 0]
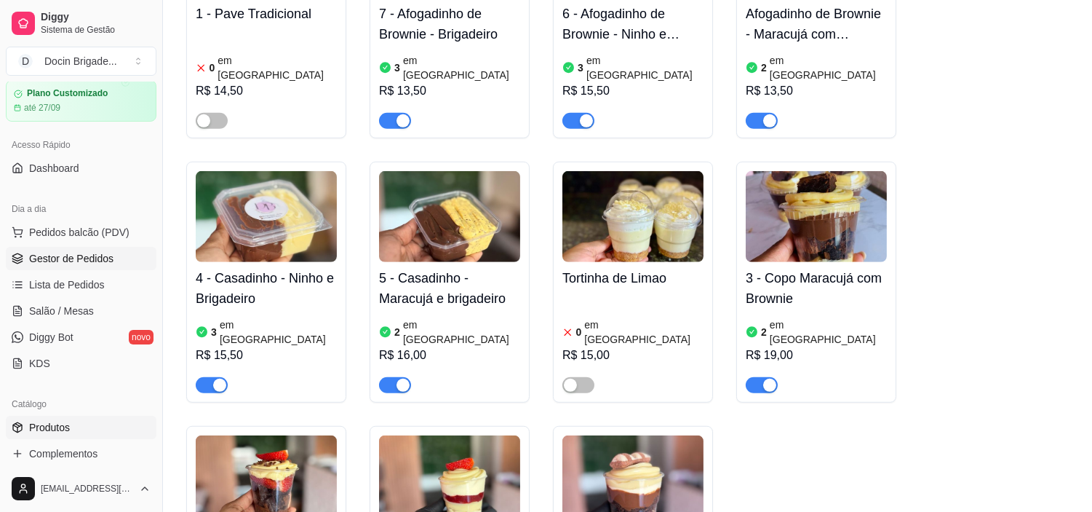
click at [74, 260] on span "Gestor de Pedidos" at bounding box center [71, 258] width 84 height 15
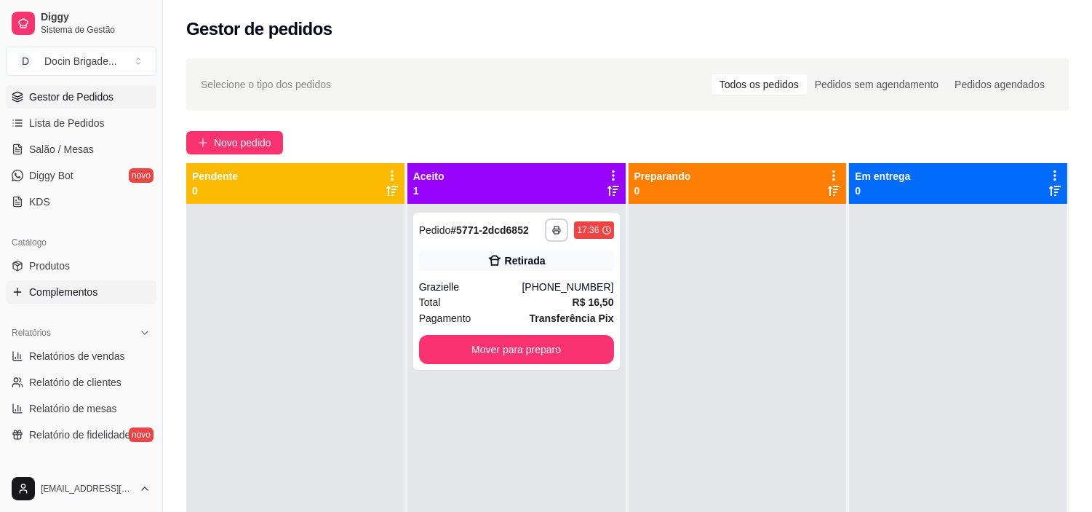
scroll to position [212, 0]
drag, startPoint x: 76, startPoint y: 262, endPoint x: 83, endPoint y: 258, distance: 7.5
click at [76, 262] on link "Produtos" at bounding box center [81, 264] width 151 height 23
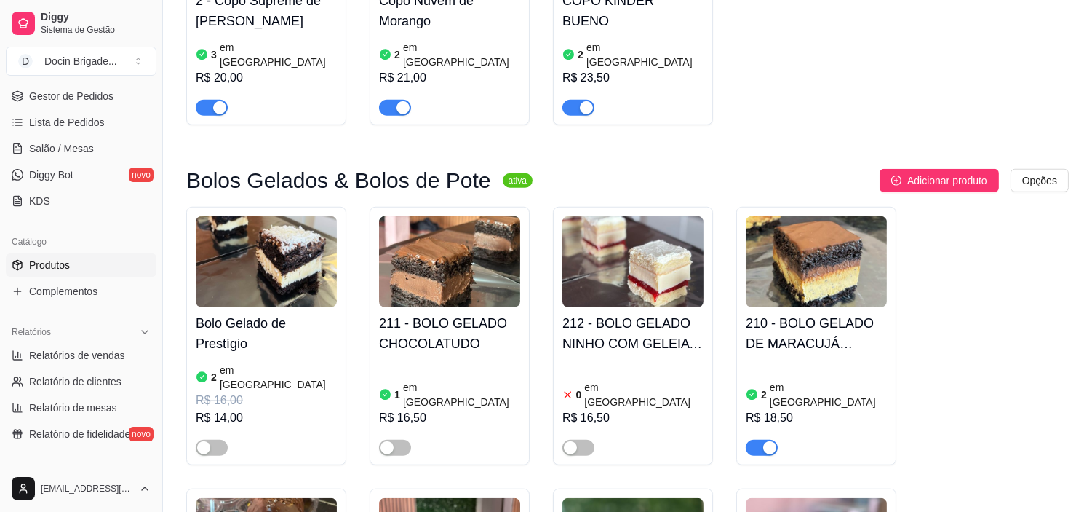
scroll to position [2183, 0]
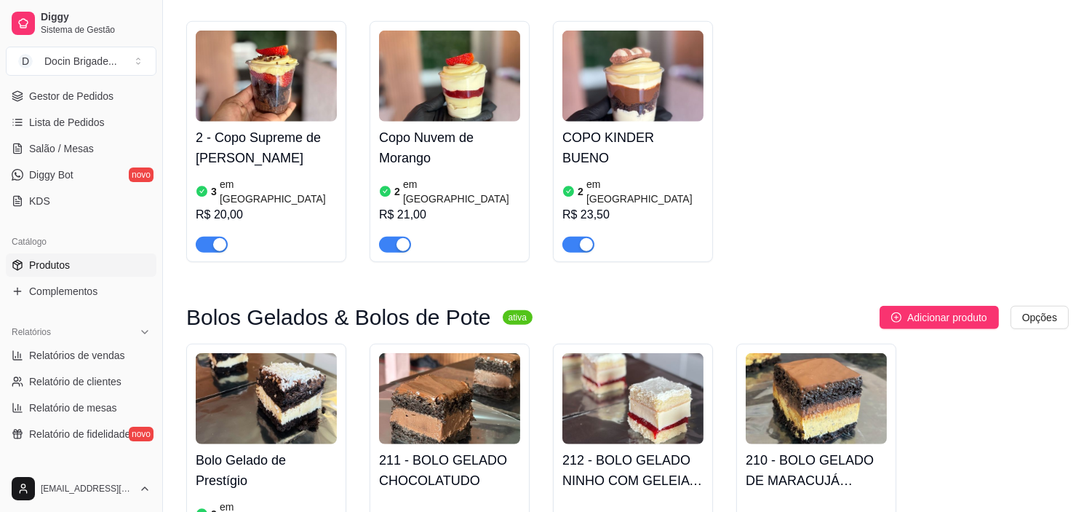
click at [571, 237] on span "button" at bounding box center [579, 245] width 32 height 16
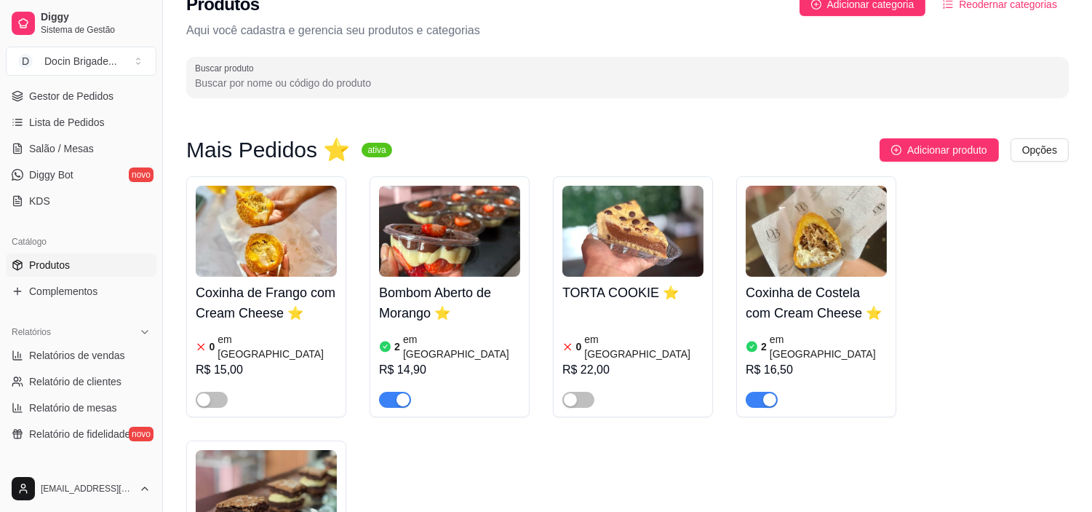
scroll to position [0, 0]
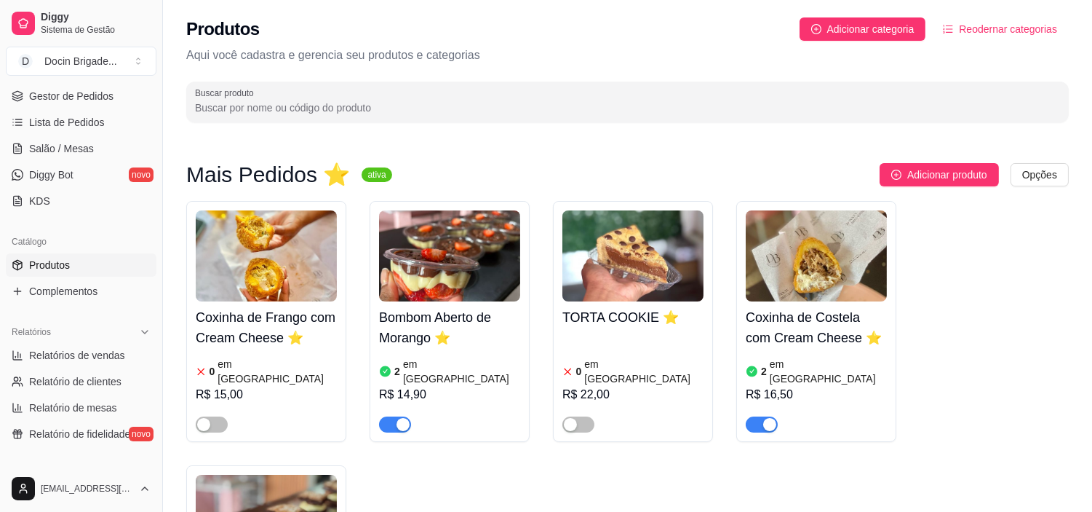
click at [806, 252] on img at bounding box center [816, 255] width 141 height 91
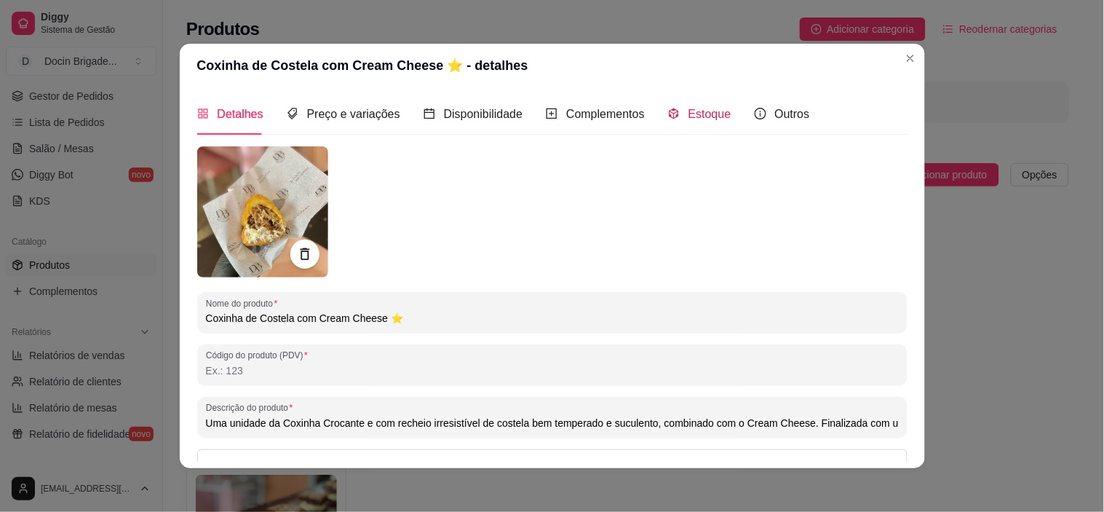
click at [704, 108] on span "Estoque" at bounding box center [709, 114] width 43 height 12
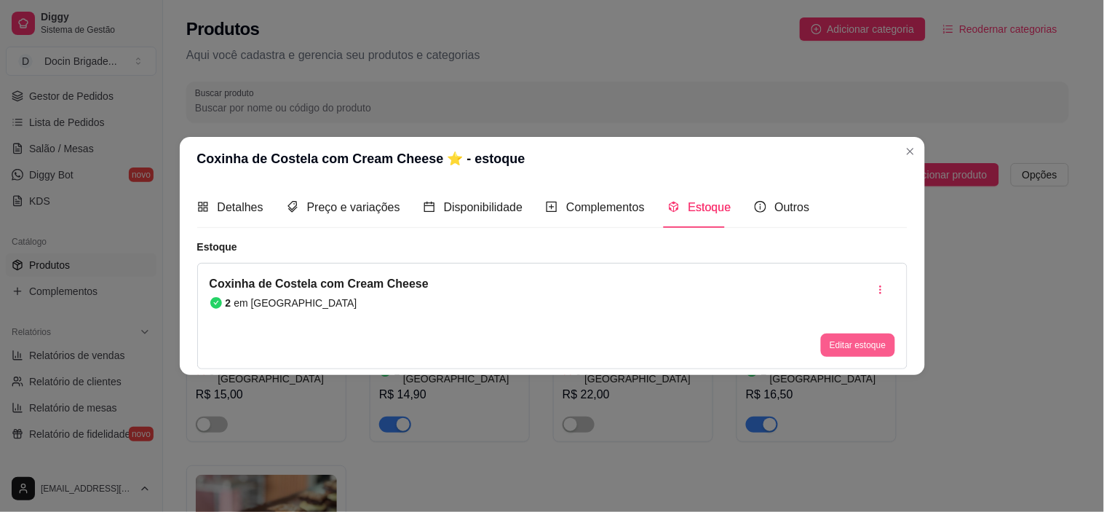
click at [854, 355] on button "Editar estoque" at bounding box center [858, 344] width 74 height 23
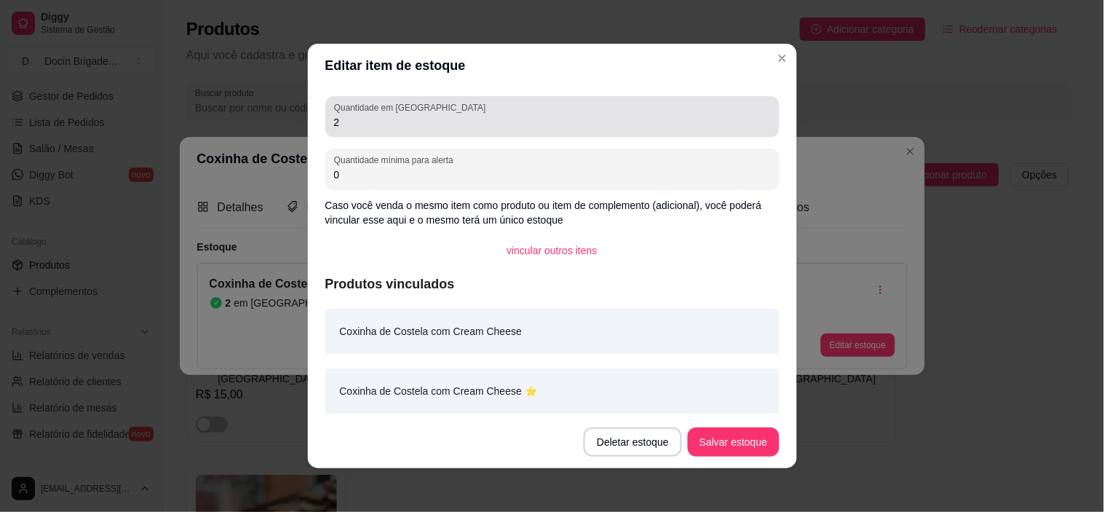
click at [358, 131] on div "Quantidade em estoque 2" at bounding box center [552, 116] width 454 height 41
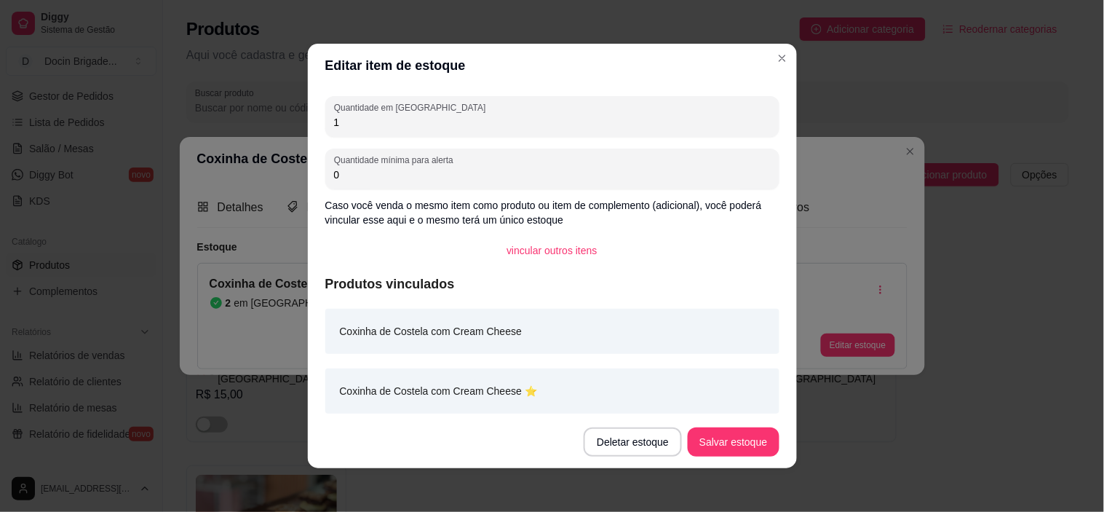
type input "1"
click at [712, 422] on footer "Deletar estoque Salvar estoque" at bounding box center [552, 442] width 489 height 52
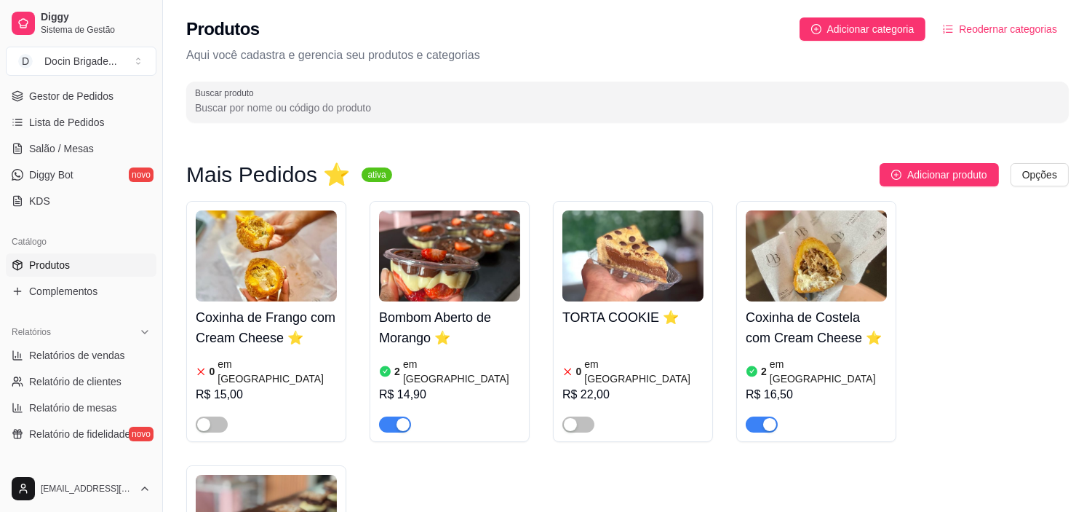
click at [831, 263] on img at bounding box center [816, 255] width 141 height 91
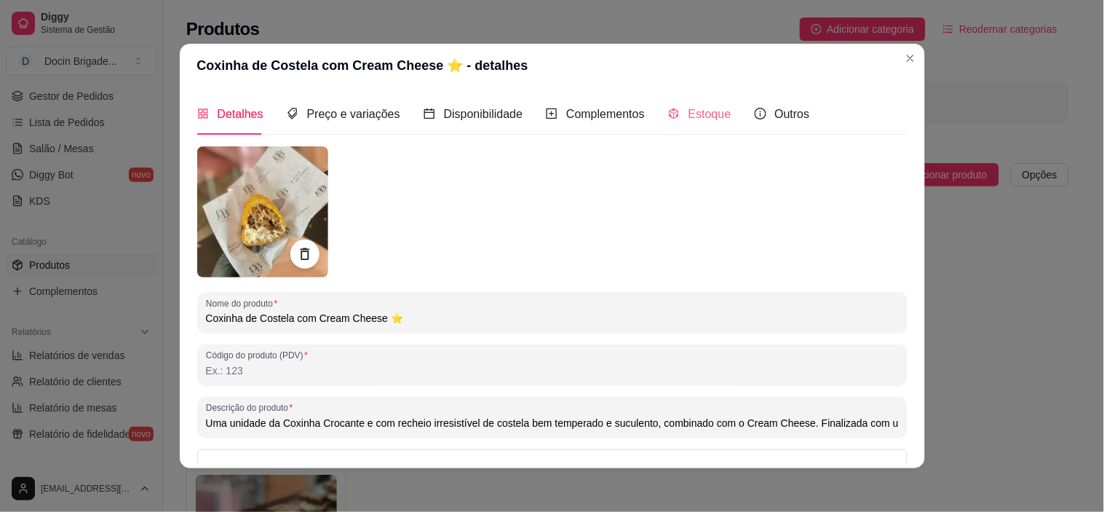
click at [696, 124] on div "Estoque" at bounding box center [699, 113] width 63 height 41
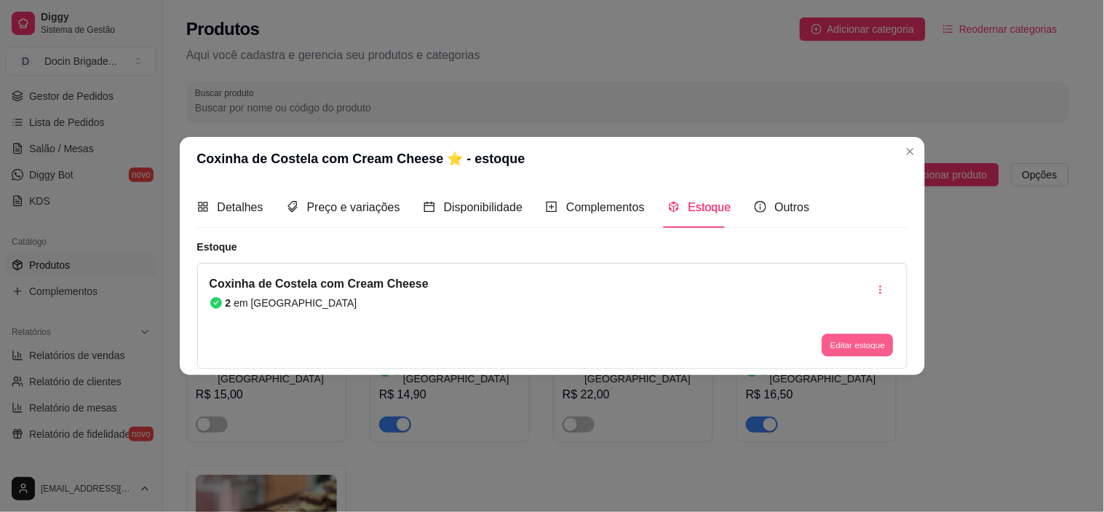
click at [838, 344] on button "Editar estoque" at bounding box center [857, 345] width 71 height 23
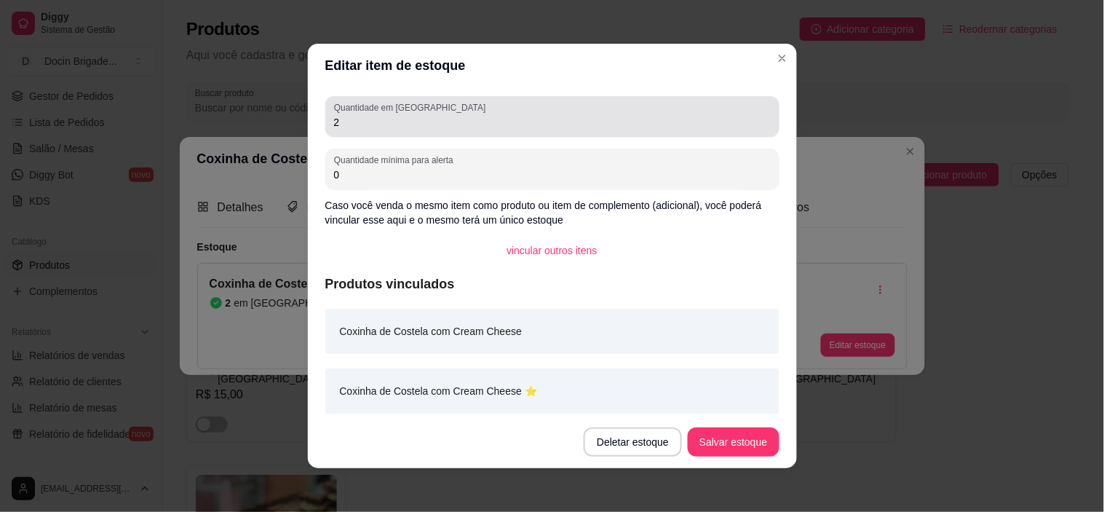
click at [413, 116] on input "2" at bounding box center [552, 122] width 437 height 15
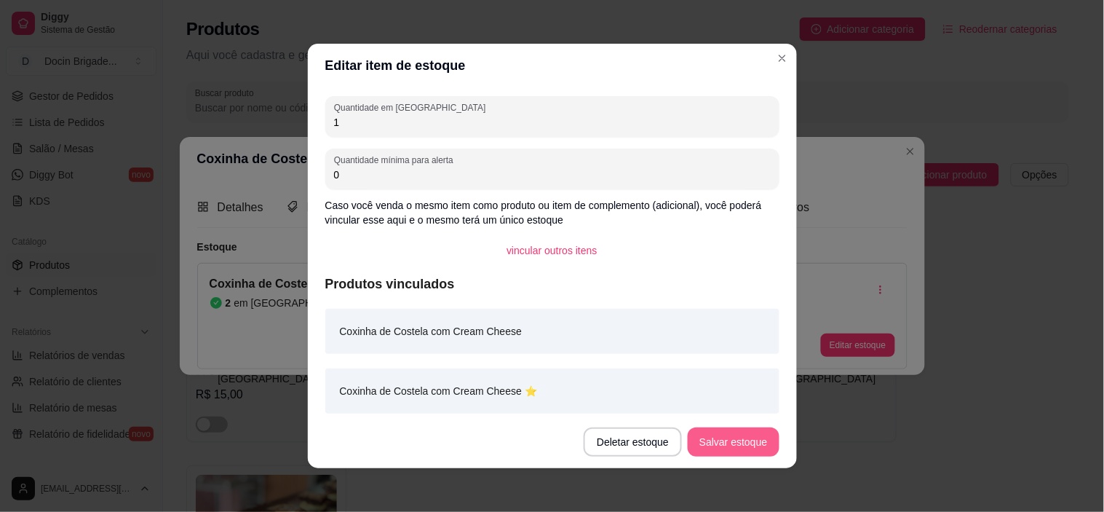
type input "1"
click at [711, 450] on button "Salvar estoque" at bounding box center [733, 442] width 89 height 28
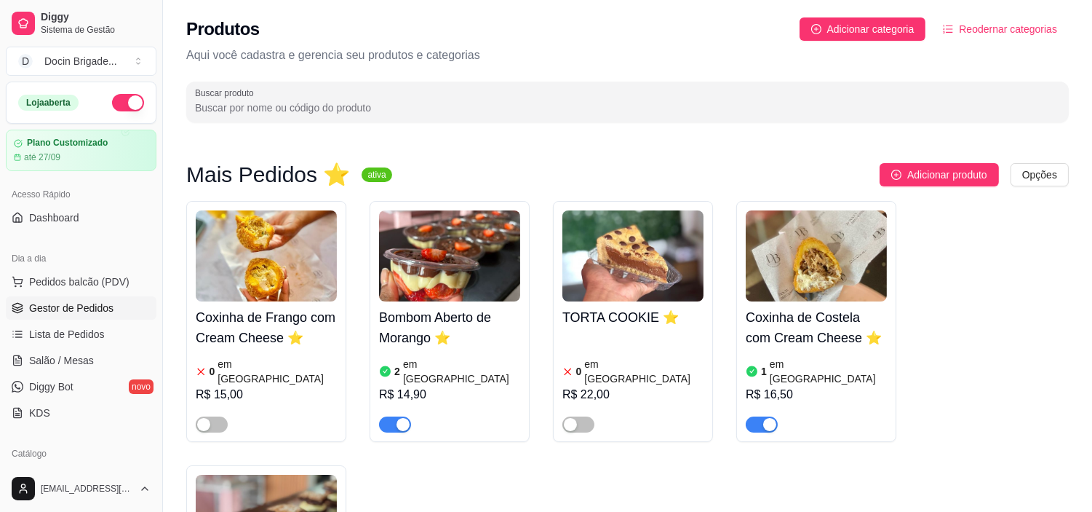
click at [102, 310] on span "Gestor de Pedidos" at bounding box center [71, 308] width 84 height 15
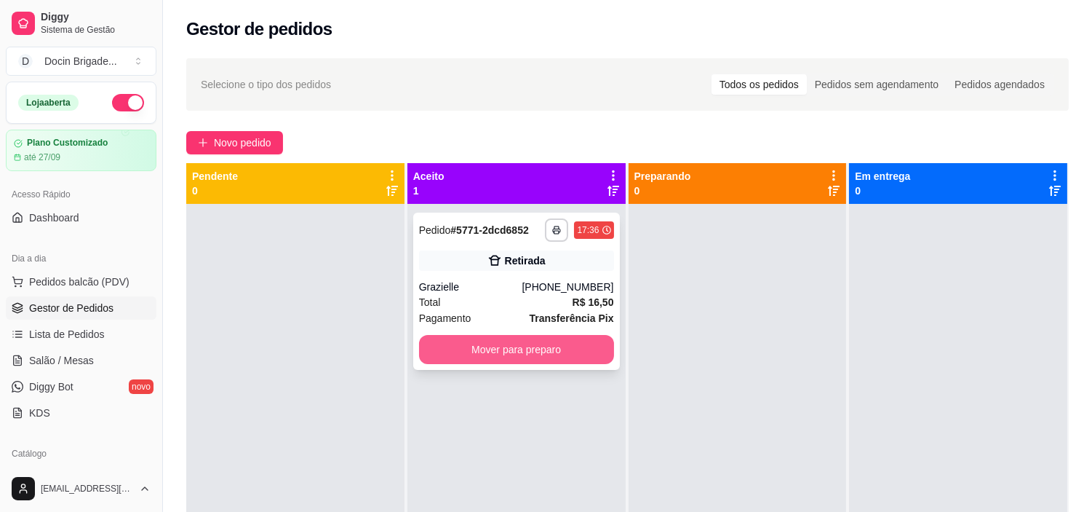
click at [533, 354] on button "Mover para preparo" at bounding box center [516, 349] width 195 height 29
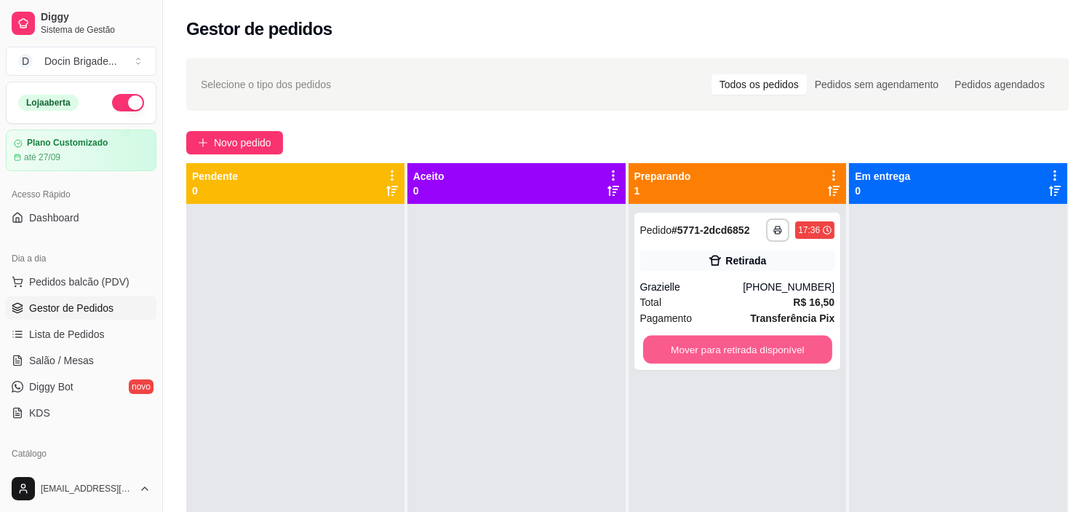
click at [699, 351] on button "Mover para retirada disponível" at bounding box center [737, 349] width 189 height 28
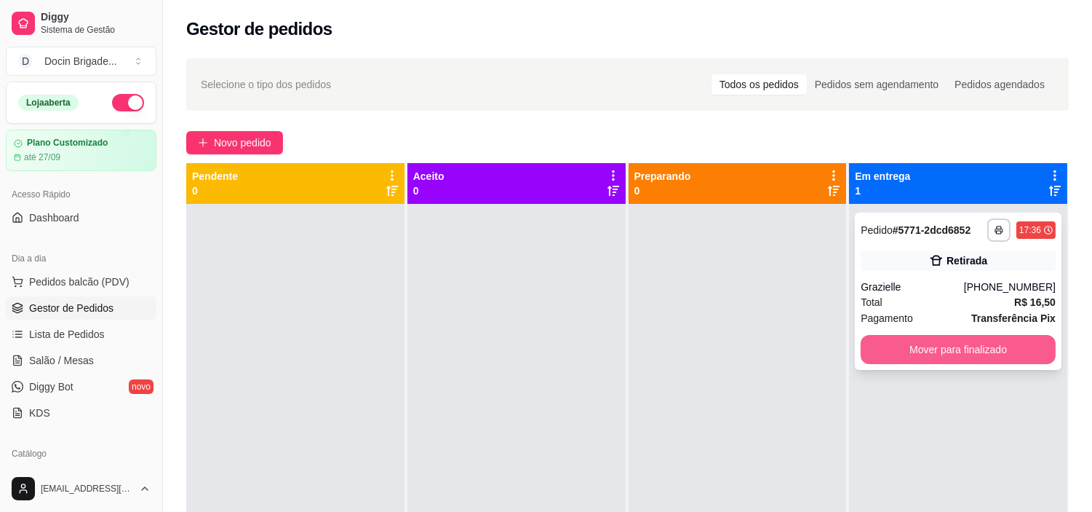
click at [939, 352] on button "Mover para finalizado" at bounding box center [958, 349] width 195 height 29
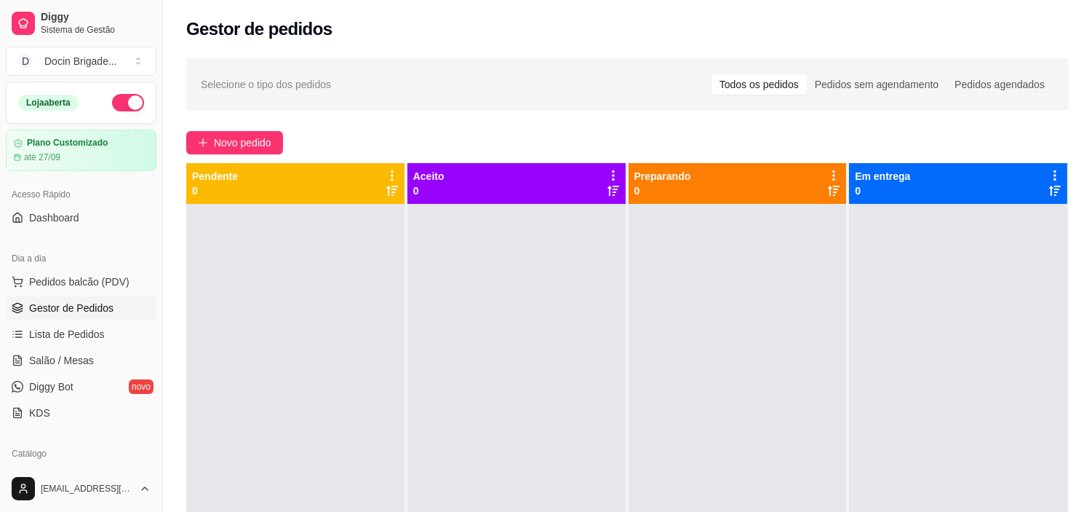
drag, startPoint x: 115, startPoint y: 107, endPoint x: 135, endPoint y: 100, distance: 20.7
click at [119, 98] on button "button" at bounding box center [128, 102] width 32 height 17
